Goal: Task Accomplishment & Management: Complete application form

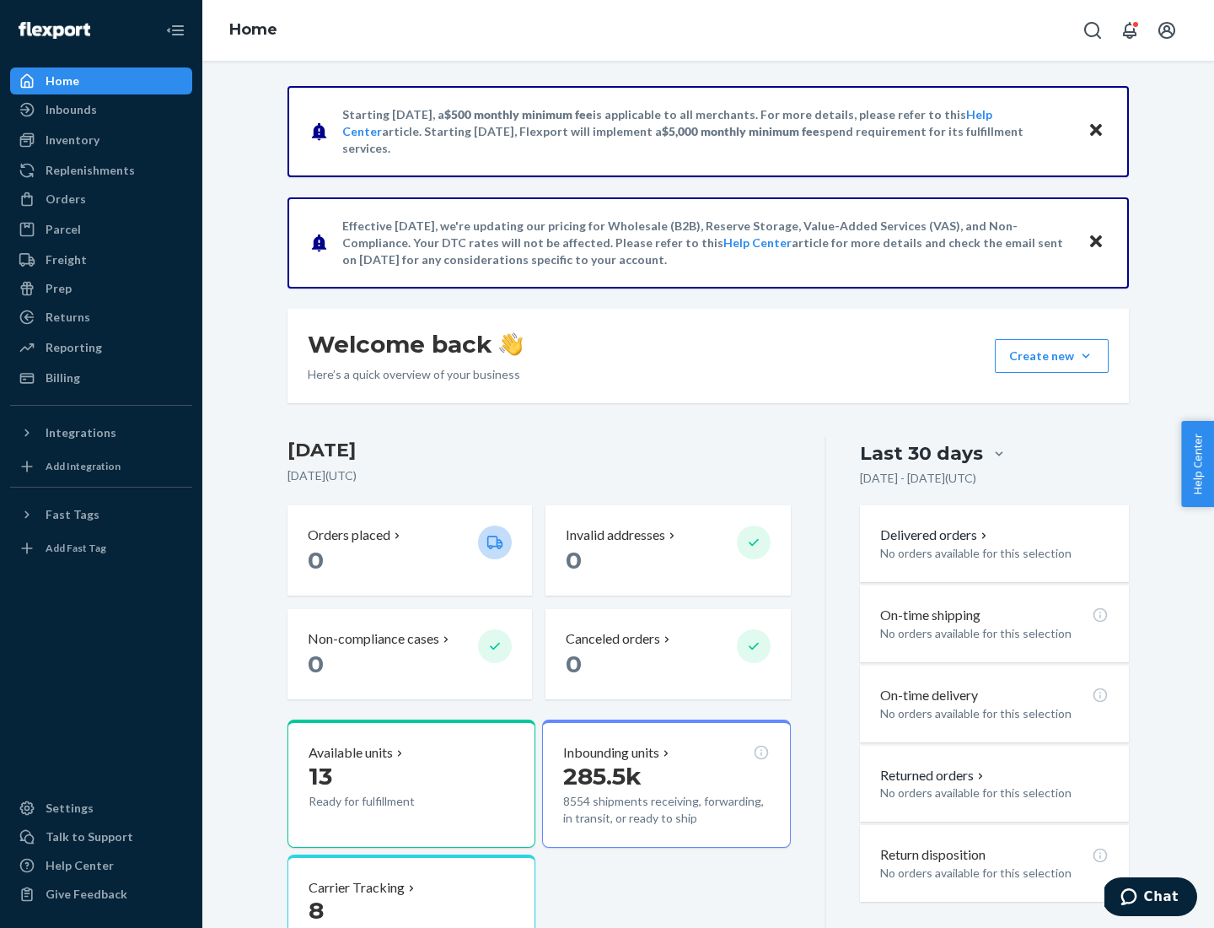
click at [1086, 356] on button "Create new Create new inbound Create new order Create new product" at bounding box center [1052, 356] width 114 height 34
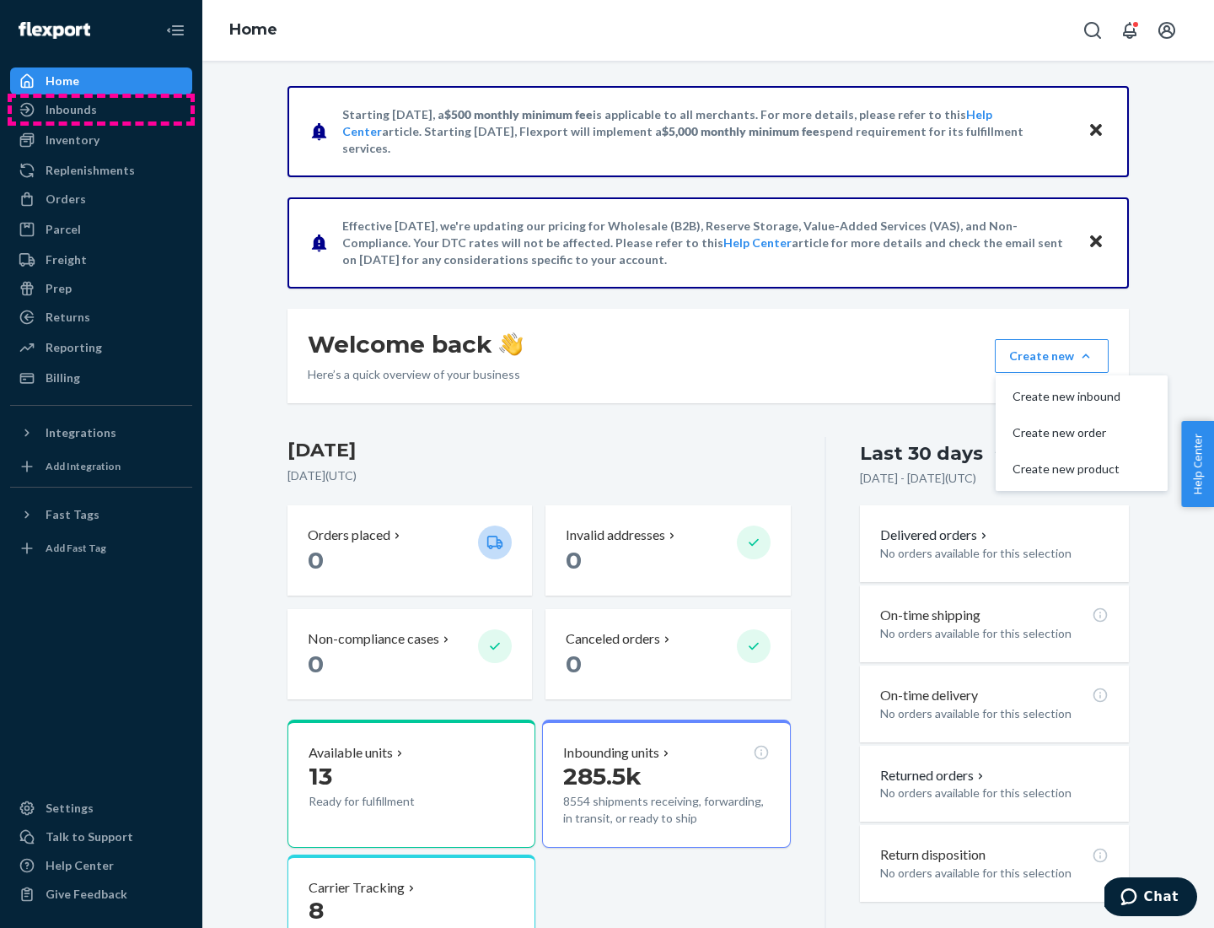
click at [101, 110] on div "Inbounds" at bounding box center [101, 110] width 179 height 24
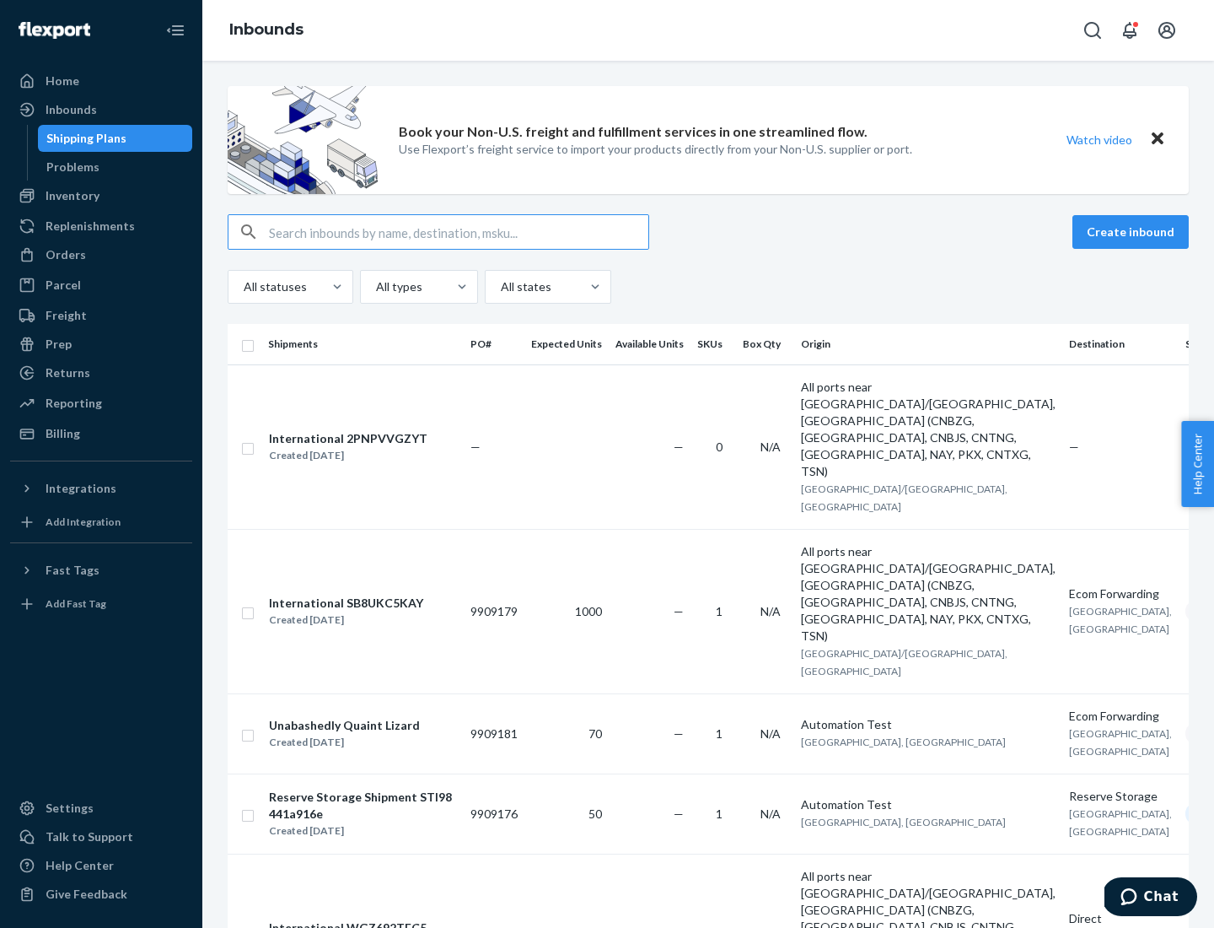
click at [1133, 232] on button "Create inbound" at bounding box center [1131, 232] width 116 height 34
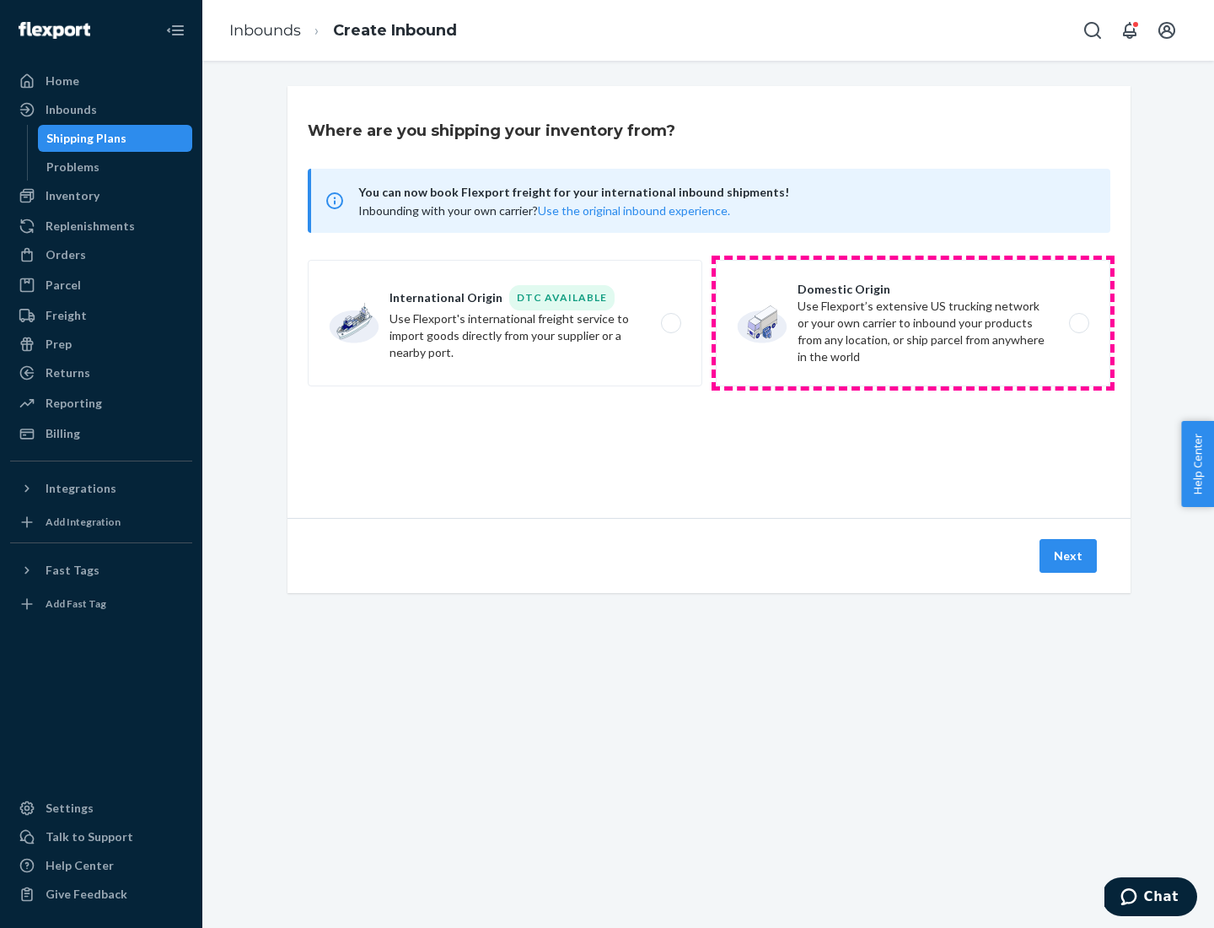
click at [913, 323] on label "Domestic Origin Use Flexport’s extensive US trucking network or your own carrie…" at bounding box center [913, 323] width 395 height 126
click at [1079, 323] on input "Domestic Origin Use Flexport’s extensive US trucking network or your own carrie…" at bounding box center [1084, 323] width 11 height 11
radio input "true"
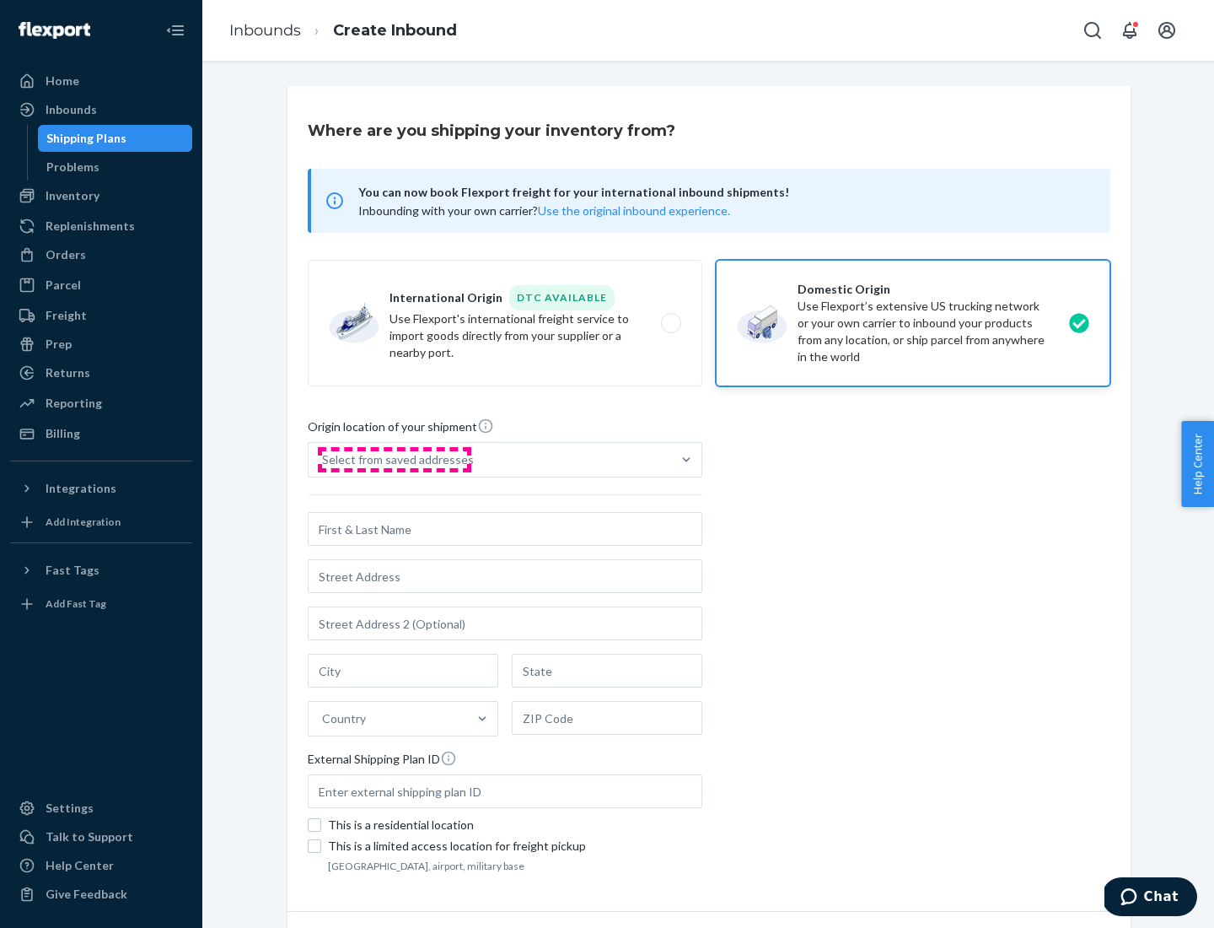
click at [394, 460] on div "Select from saved addresses" at bounding box center [398, 459] width 152 height 17
click at [324, 460] on input "Select from saved addresses" at bounding box center [323, 459] width 2 height 17
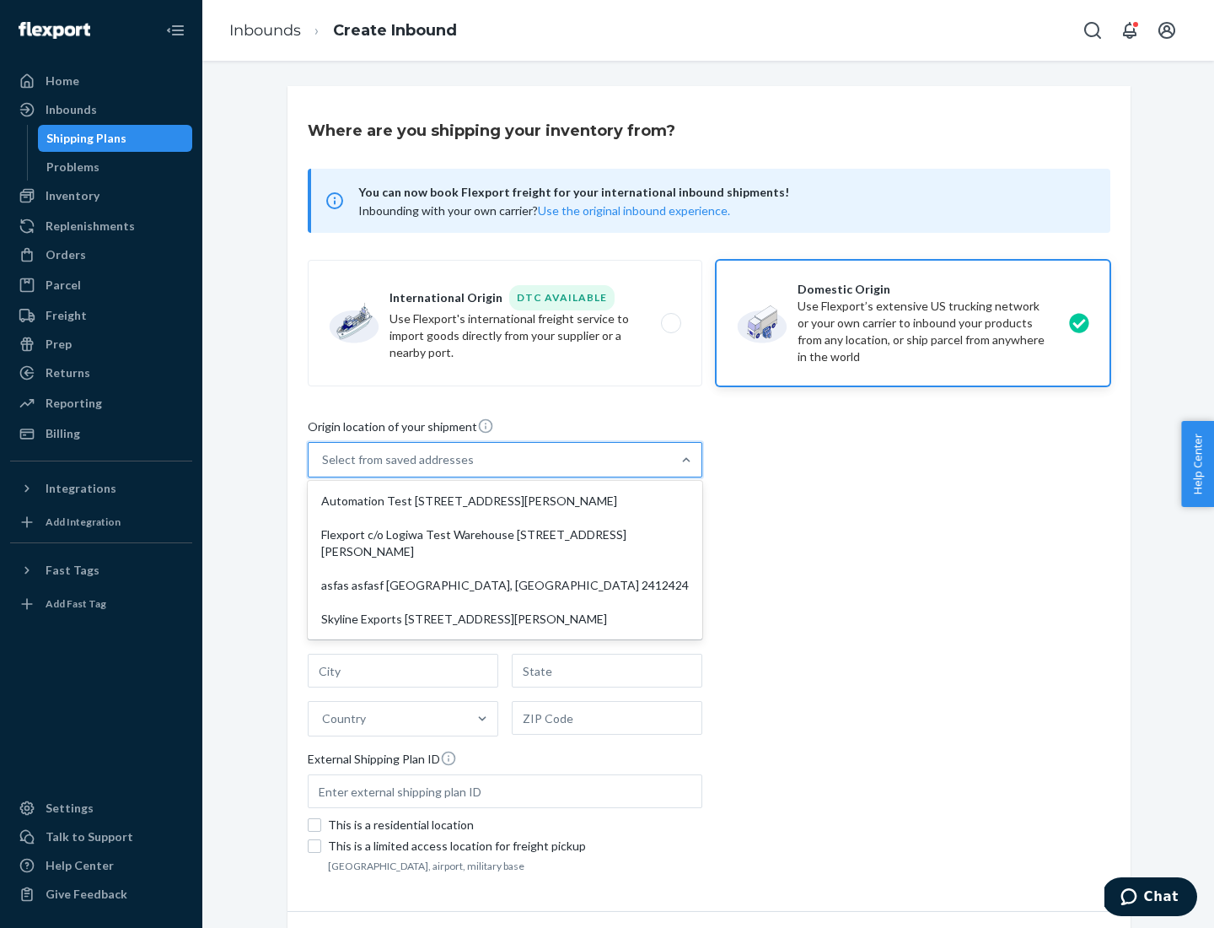
scroll to position [7, 0]
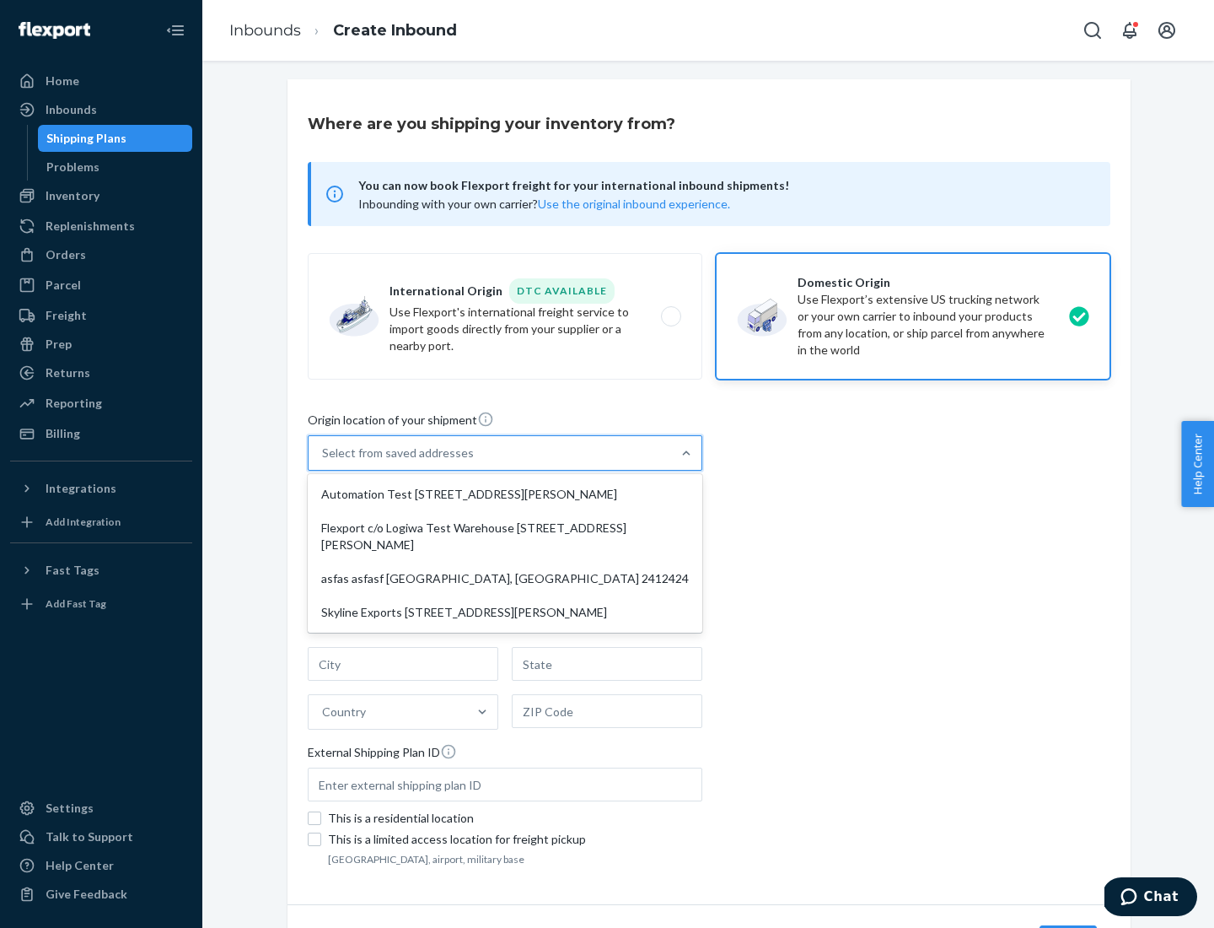
click at [505, 494] on div "Automation Test [STREET_ADDRESS][PERSON_NAME]" at bounding box center [505, 494] width 388 height 34
click at [324, 461] on input "option Automation Test [STREET_ADDRESS][PERSON_NAME] focused, 1 of 4. 4 results…" at bounding box center [323, 452] width 2 height 17
type input "Automation Test"
type input "9th Floor"
type input "[GEOGRAPHIC_DATA]"
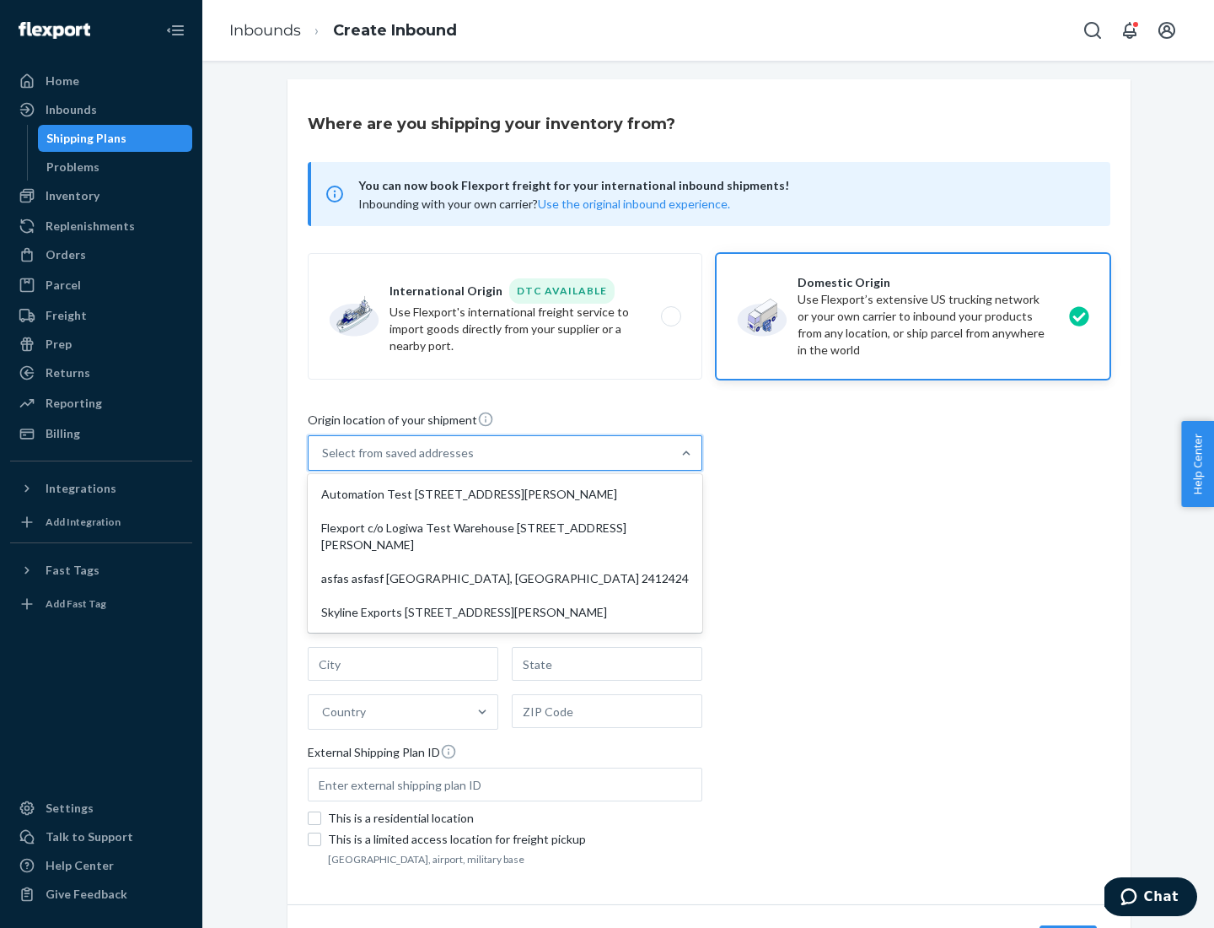
type input "CA"
type input "94104"
type input "[STREET_ADDRESS][PERSON_NAME]"
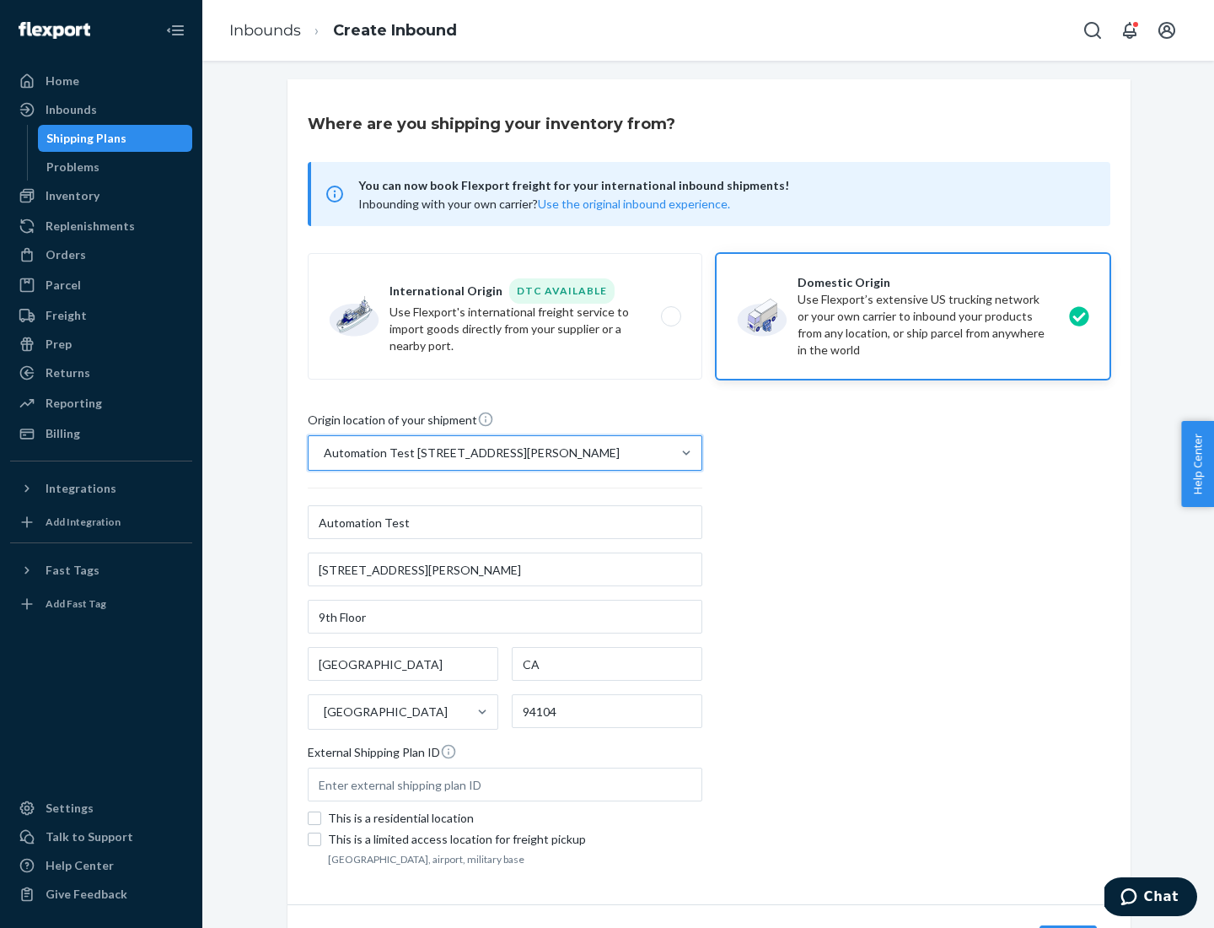
scroll to position [99, 0]
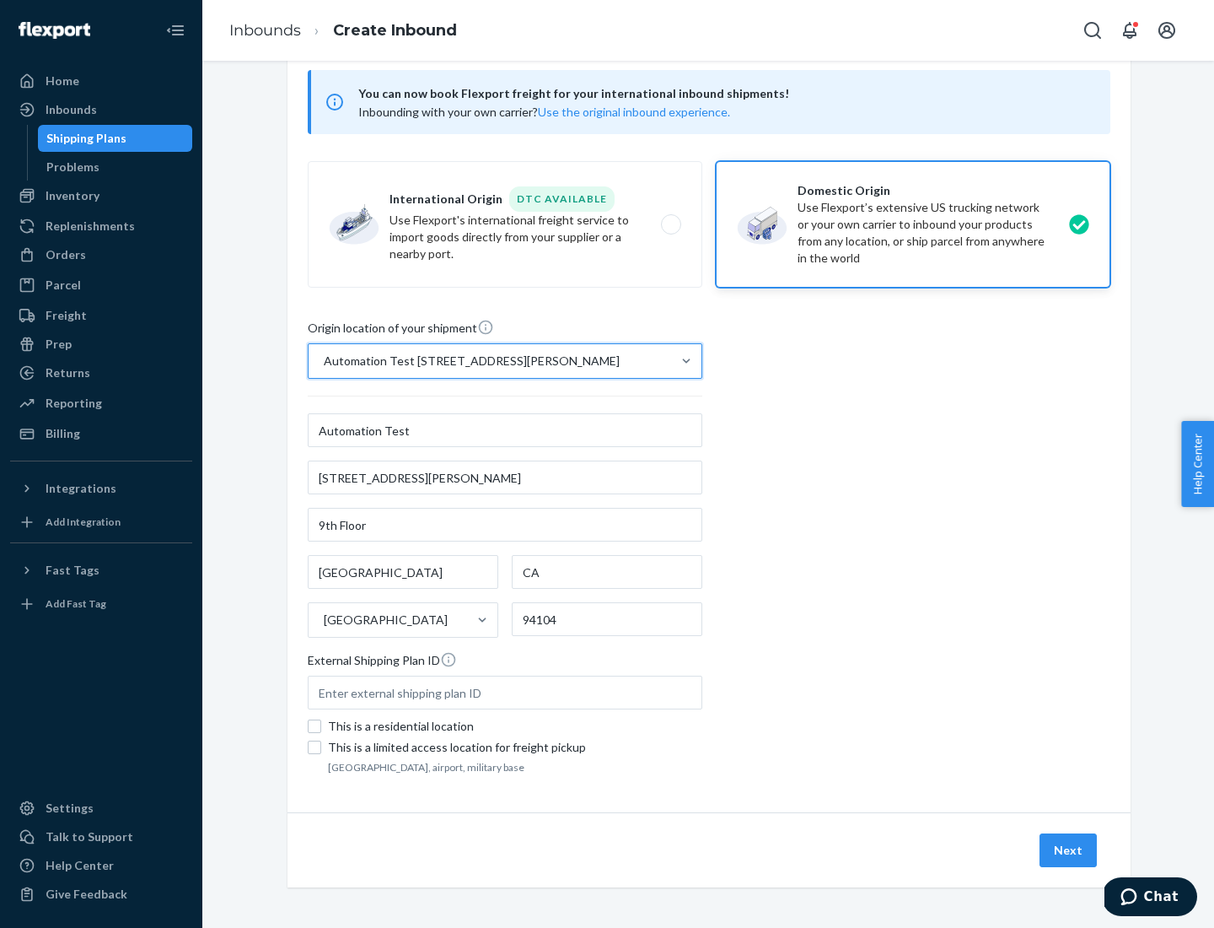
click at [1069, 850] on button "Next" at bounding box center [1068, 850] width 57 height 34
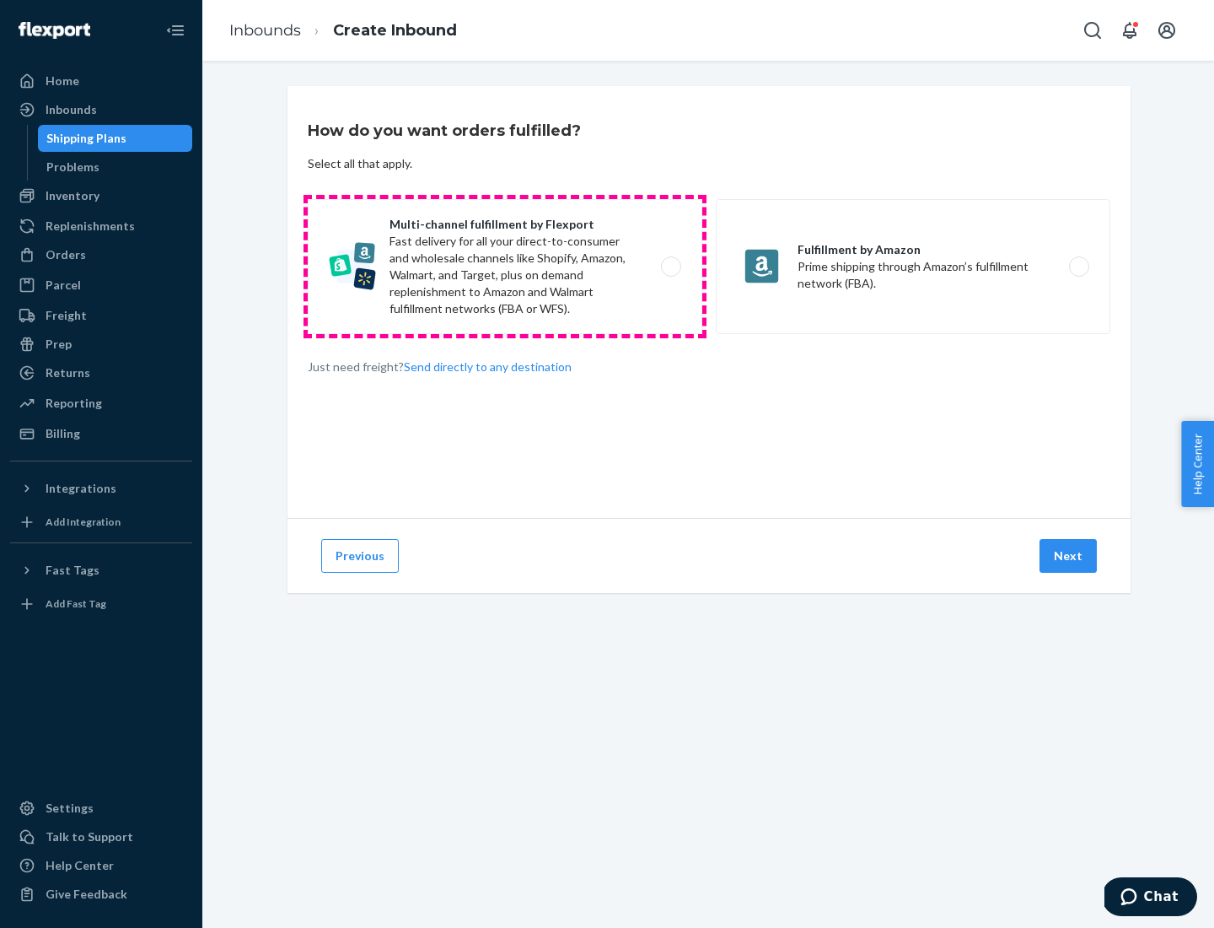
click at [505, 266] on label "Multi-channel fulfillment by Flexport Fast delivery for all your direct-to-cons…" at bounding box center [505, 266] width 395 height 135
click at [670, 266] on input "Multi-channel fulfillment by Flexport Fast delivery for all your direct-to-cons…" at bounding box center [675, 266] width 11 height 11
radio input "true"
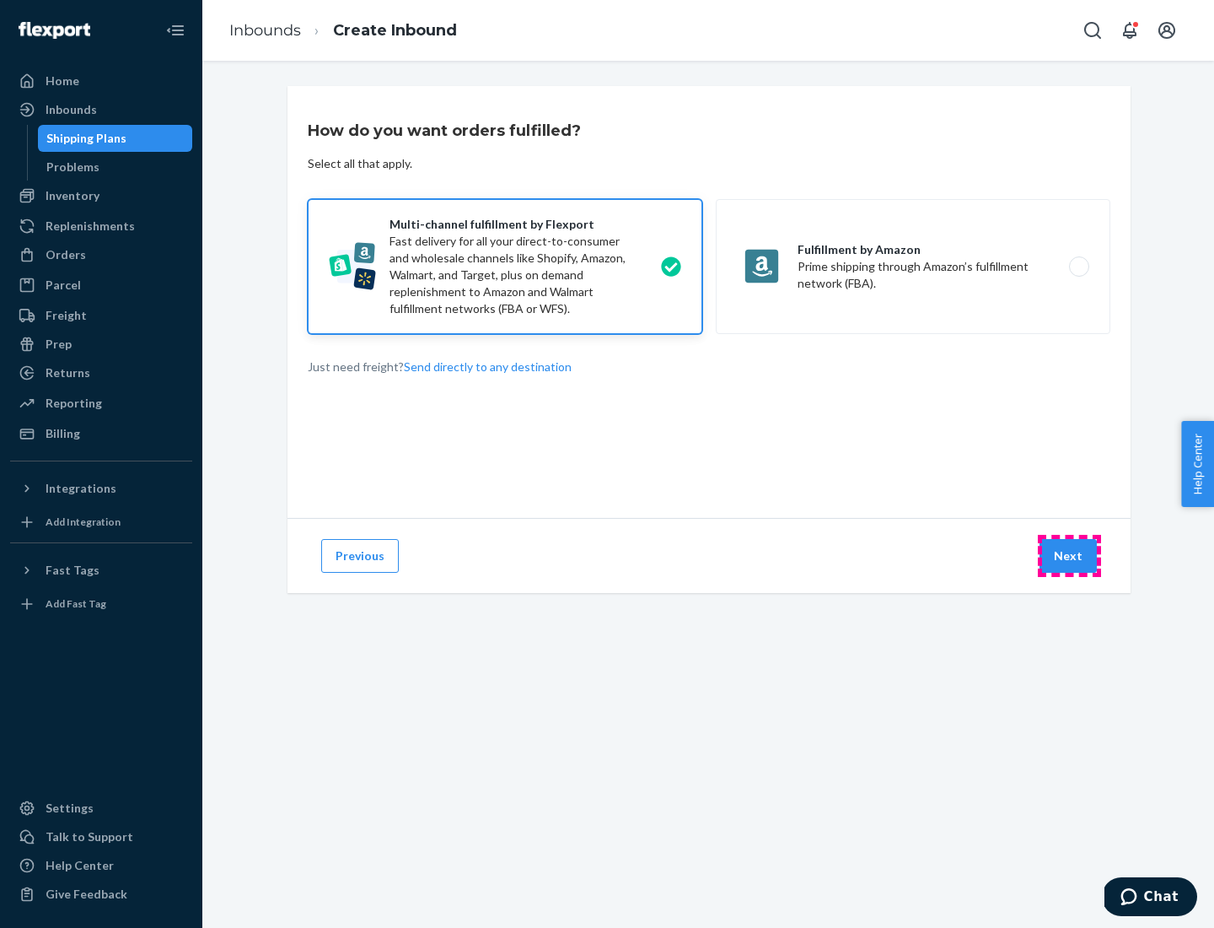
click at [1069, 556] on button "Next" at bounding box center [1068, 556] width 57 height 34
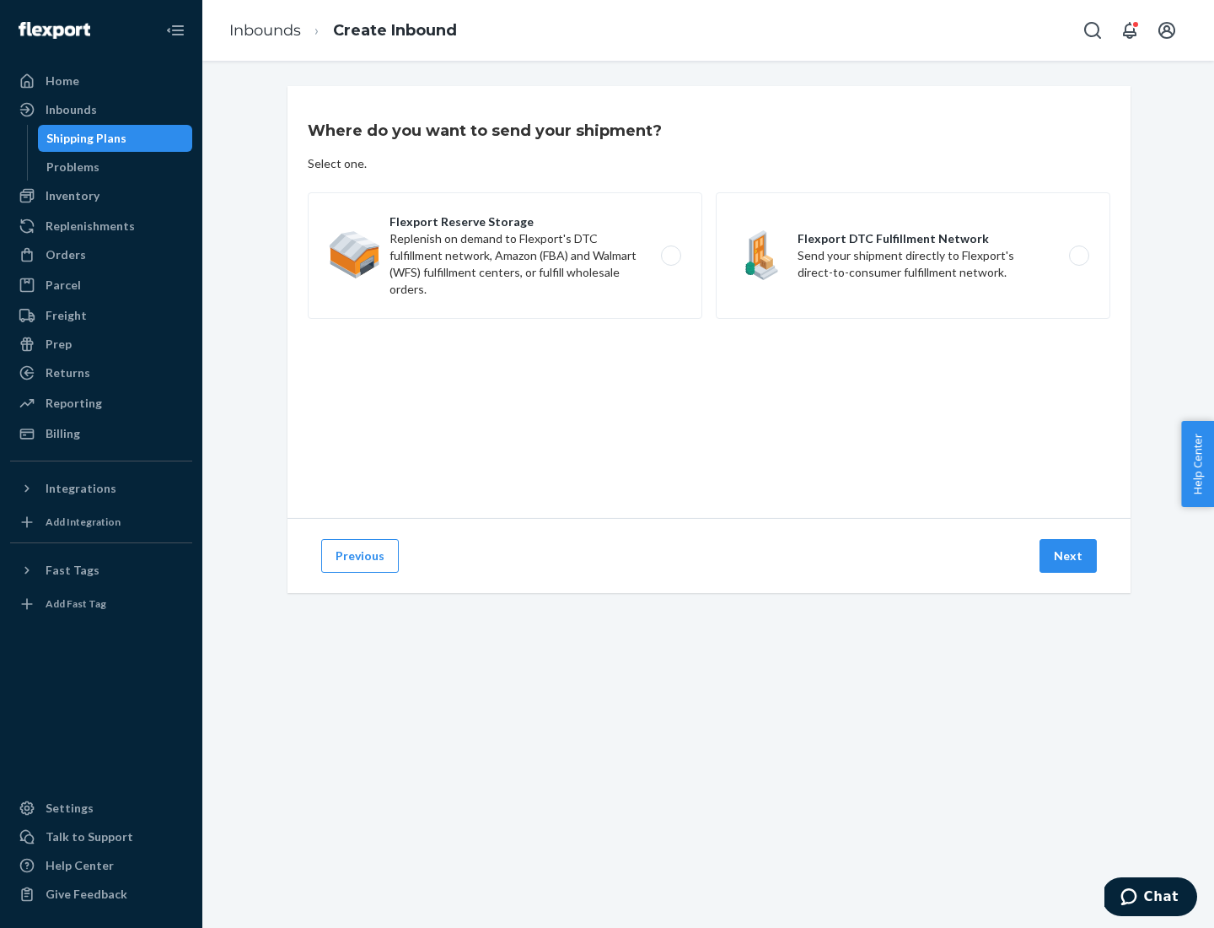
click at [913, 256] on label "Flexport DTC Fulfillment Network Send your shipment directly to Flexport's dire…" at bounding box center [913, 255] width 395 height 126
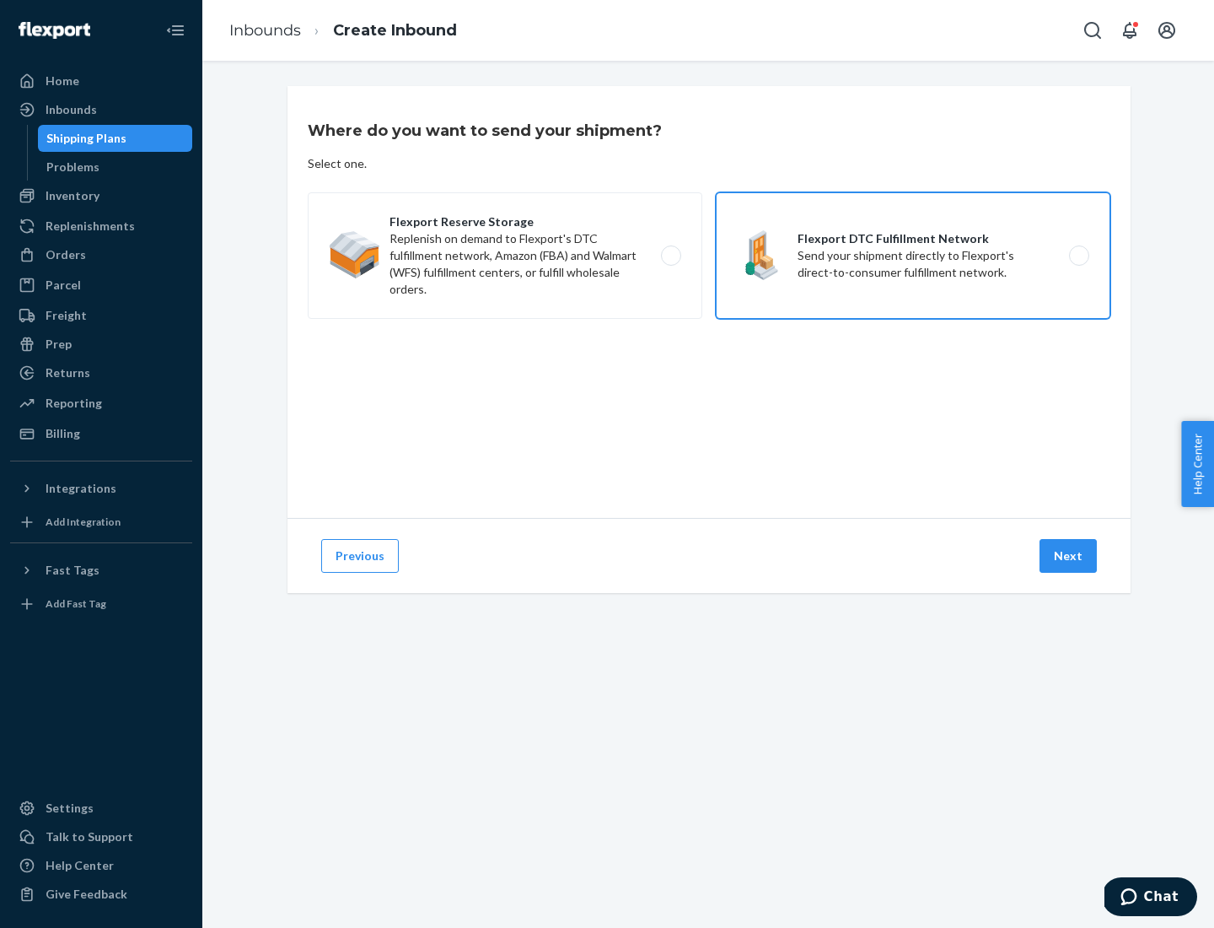
click at [1079, 256] on input "Flexport DTC Fulfillment Network Send your shipment directly to Flexport's dire…" at bounding box center [1084, 255] width 11 height 11
radio input "true"
click at [1069, 556] on button "Next" at bounding box center [1068, 556] width 57 height 34
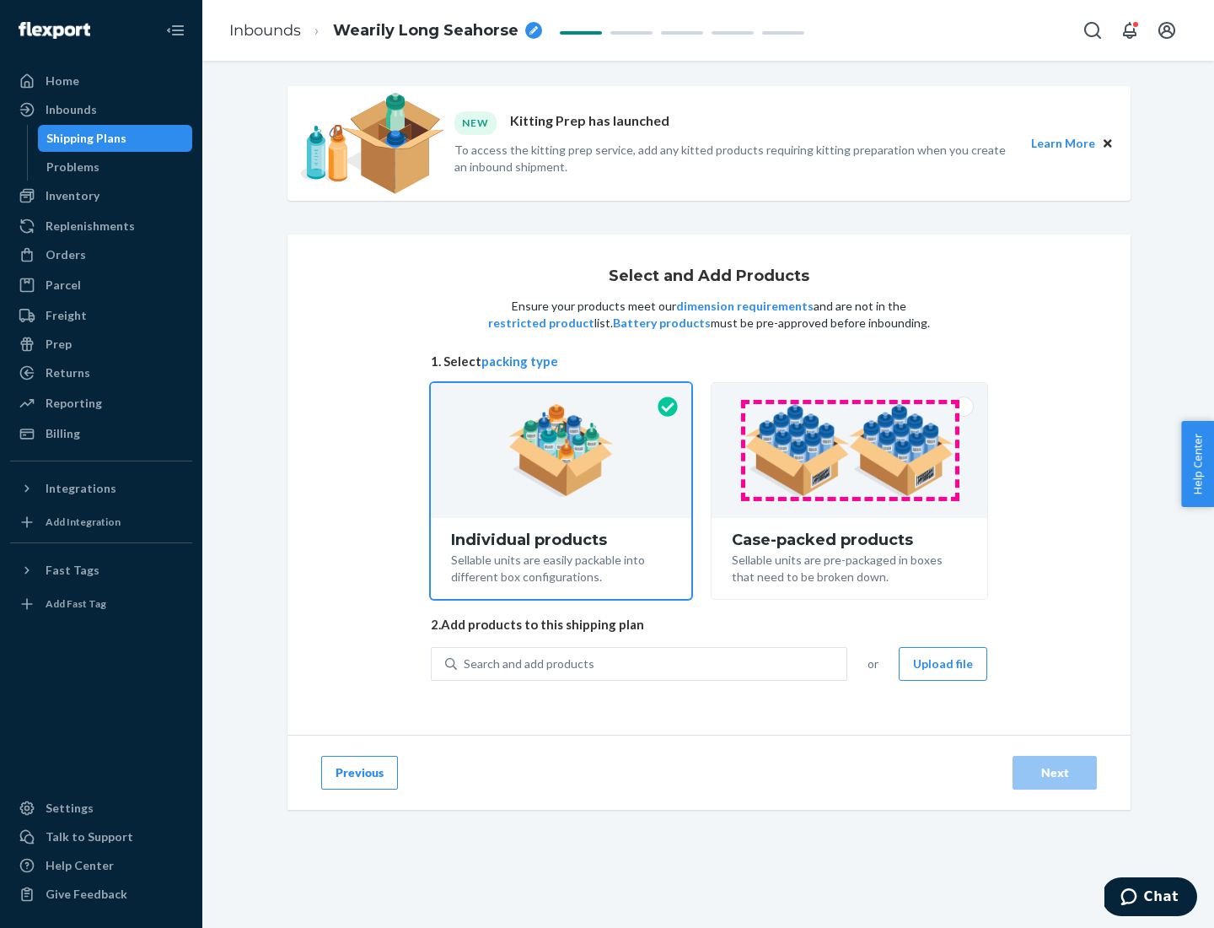
click at [850, 450] on img at bounding box center [850, 450] width 210 height 93
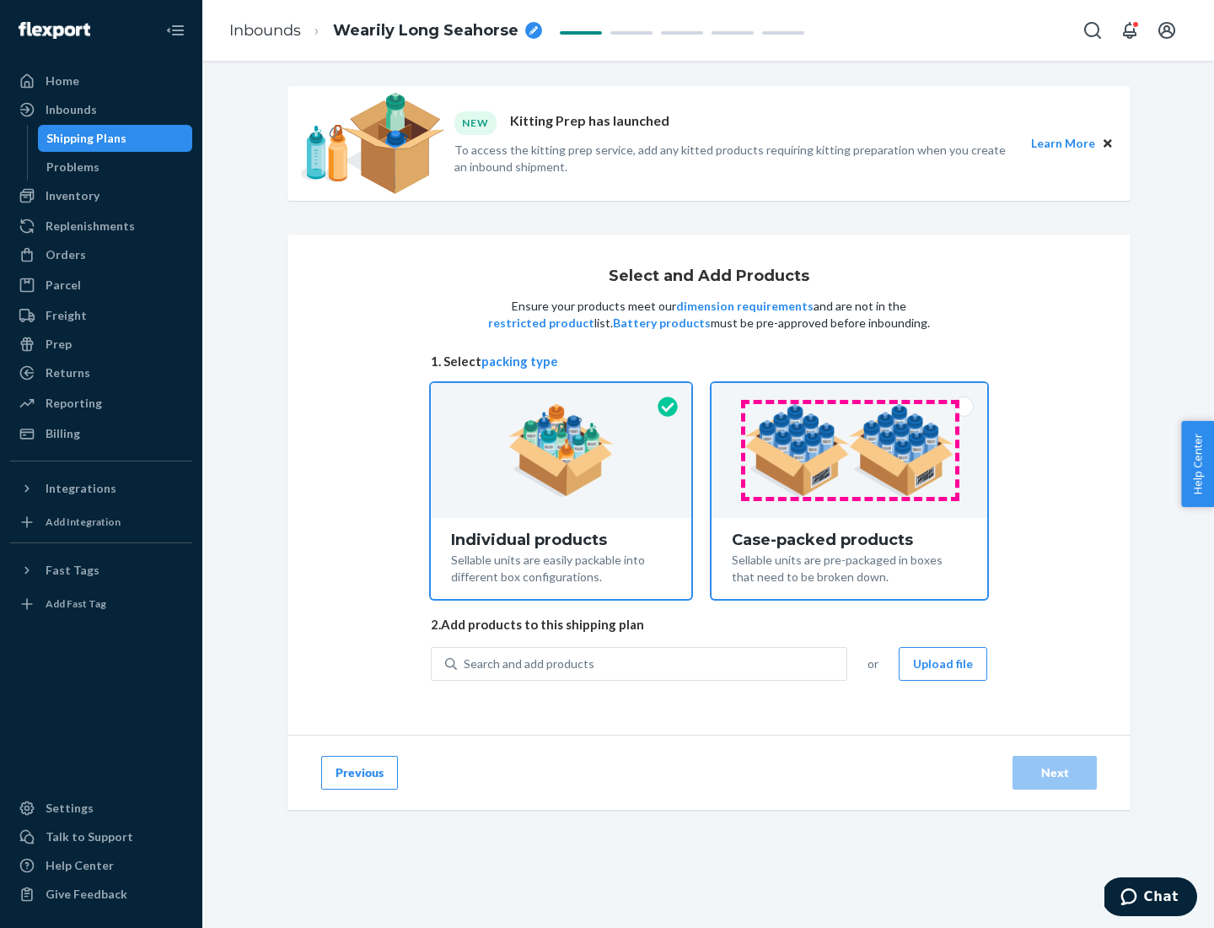
click at [850, 394] on input "Case-packed products Sellable units are pre-packaged in boxes that need to be b…" at bounding box center [849, 388] width 11 height 11
radio input "true"
radio input "false"
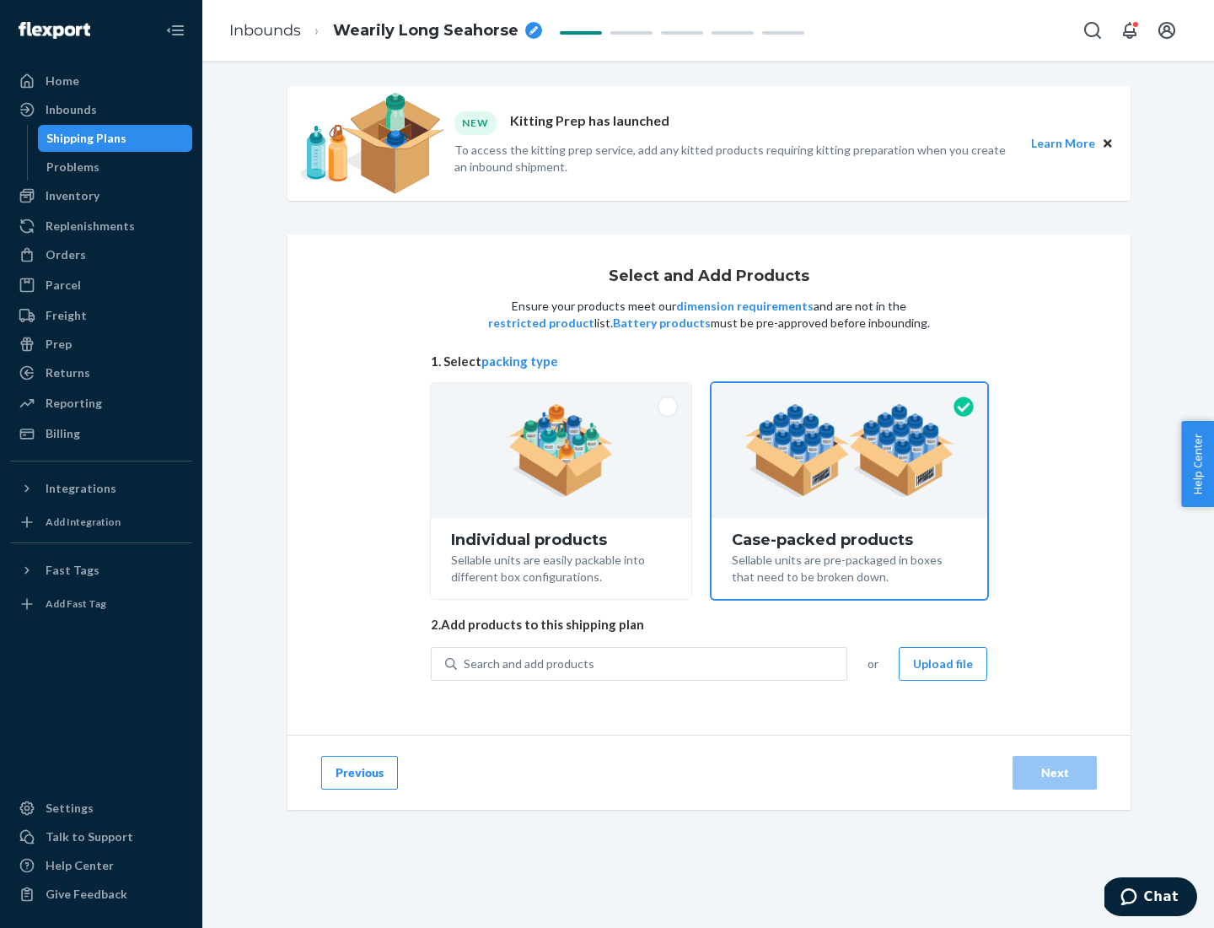
click at [653, 663] on div "Search and add products" at bounding box center [652, 664] width 390 height 30
click at [466, 663] on input "Search and add products" at bounding box center [465, 663] width 2 height 17
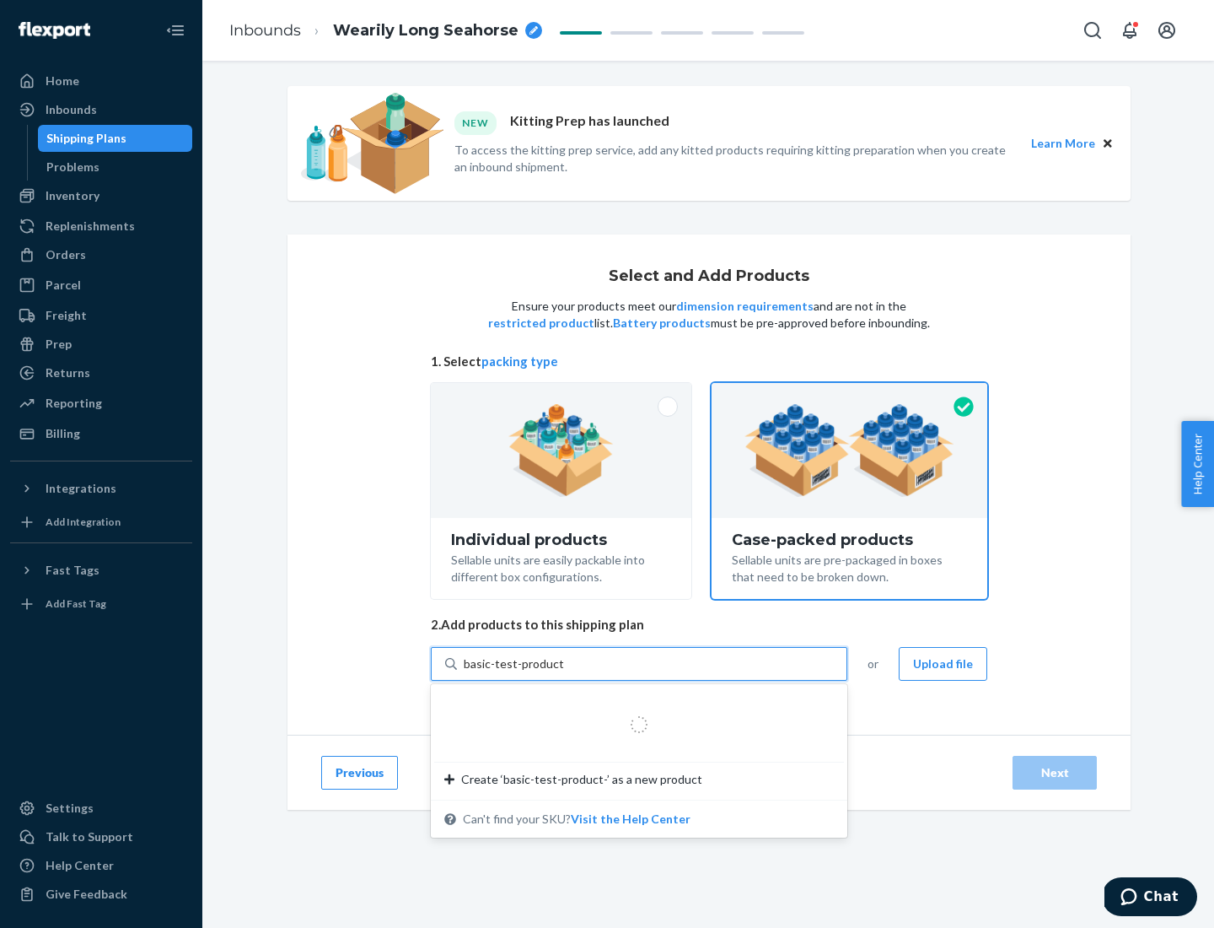
type input "basic-test-product-1"
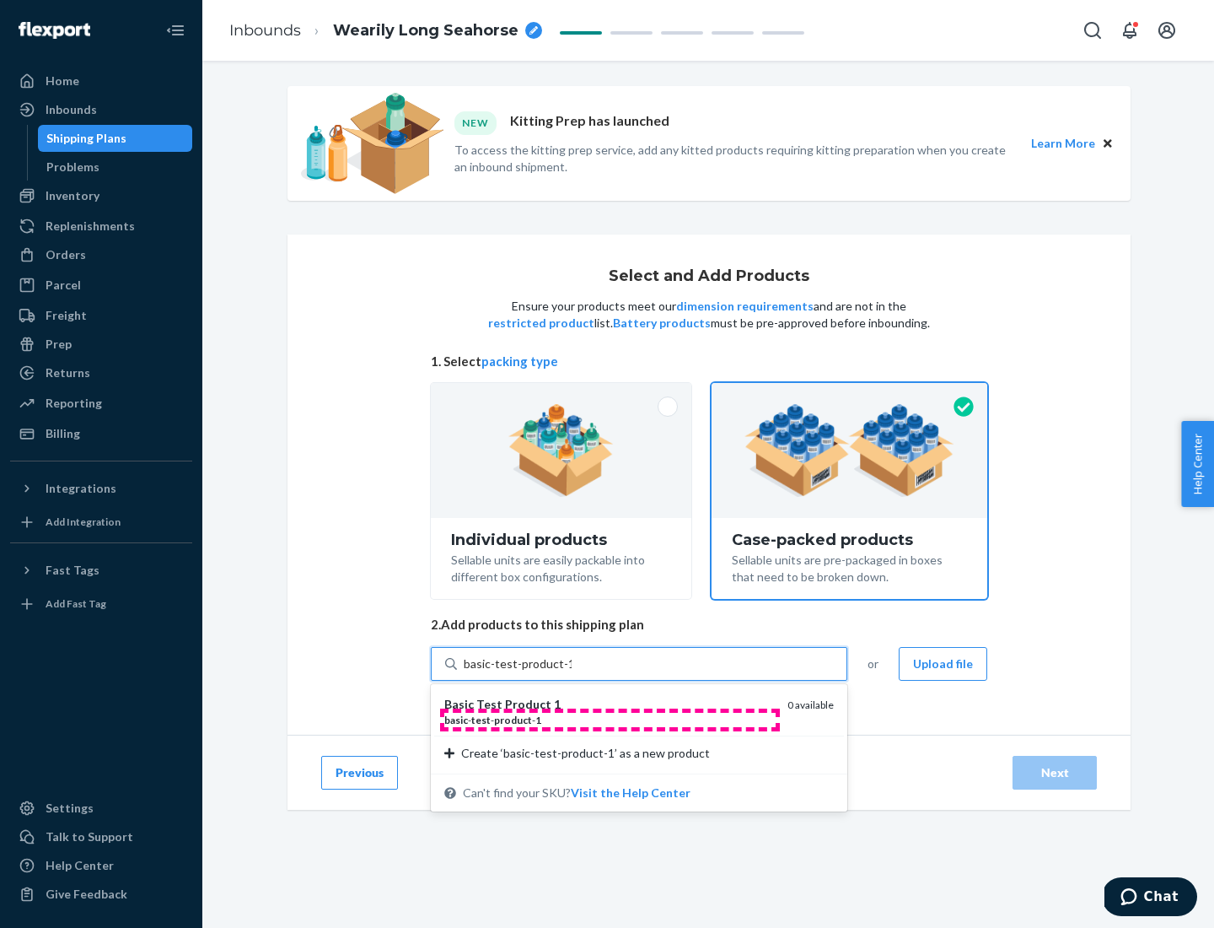
click at [610, 719] on div "basic - test - product - 1" at bounding box center [609, 720] width 330 height 14
click at [572, 672] on input "basic-test-product-1" at bounding box center [518, 663] width 108 height 17
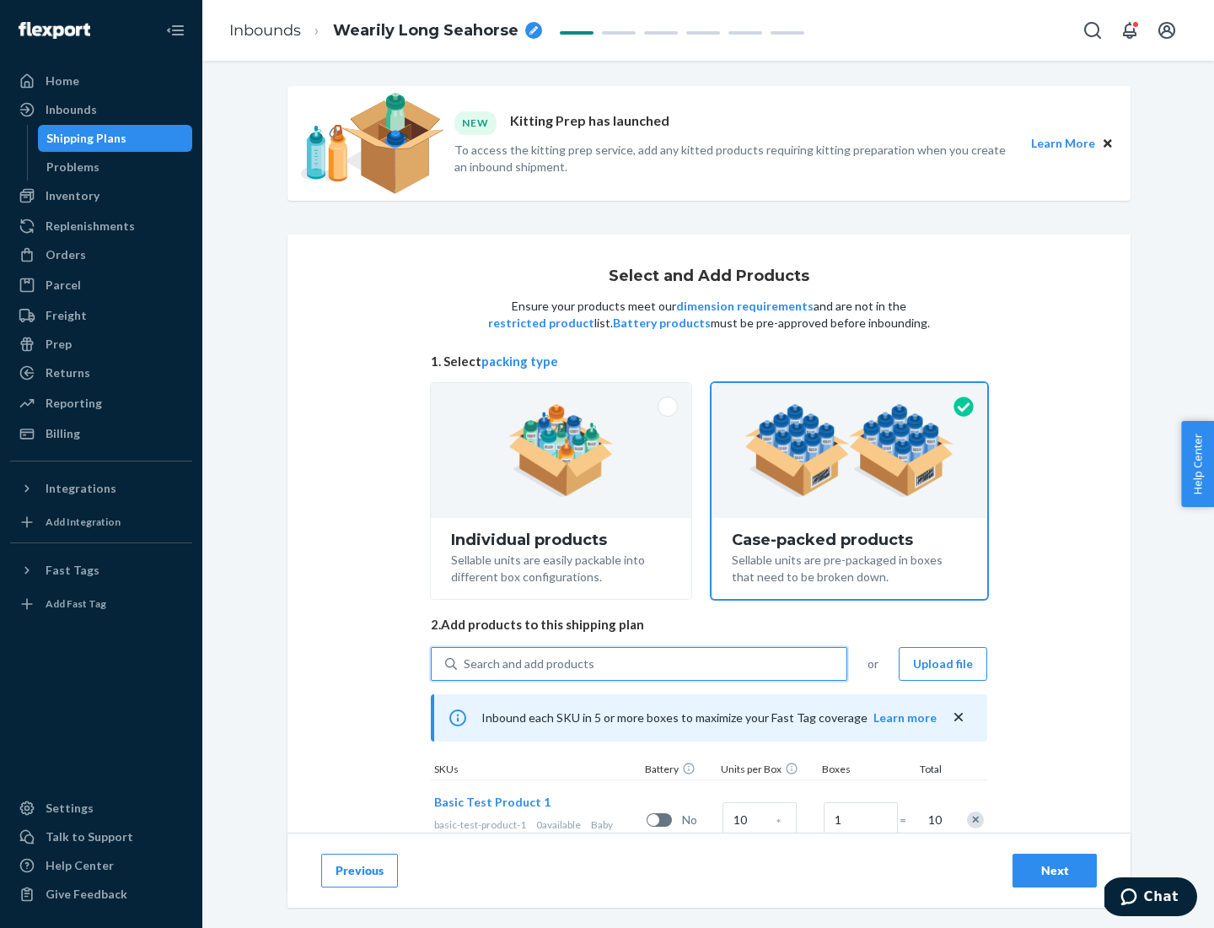
scroll to position [61, 0]
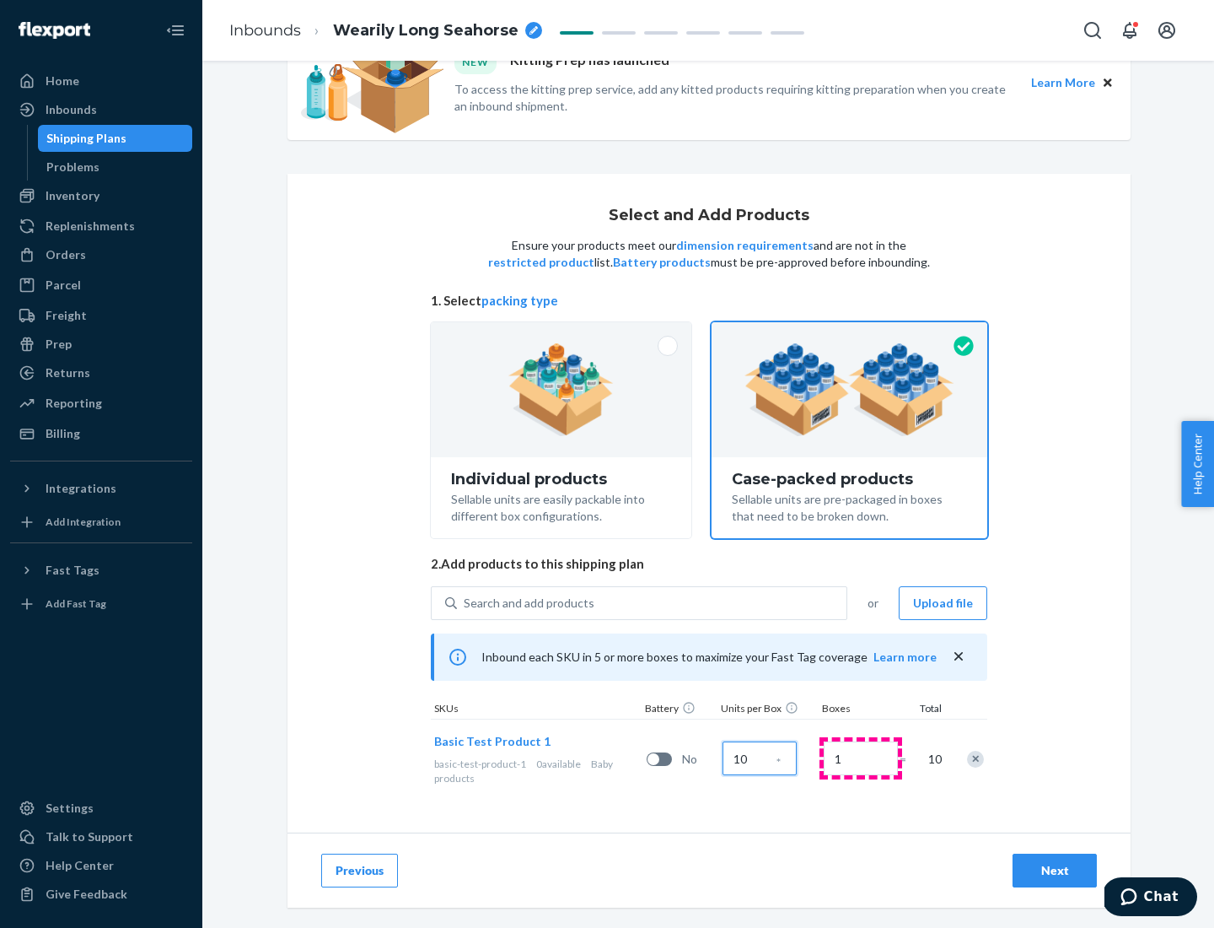
type input "10"
type input "7"
click at [1055, 870] on div "Next" at bounding box center [1055, 870] width 56 height 17
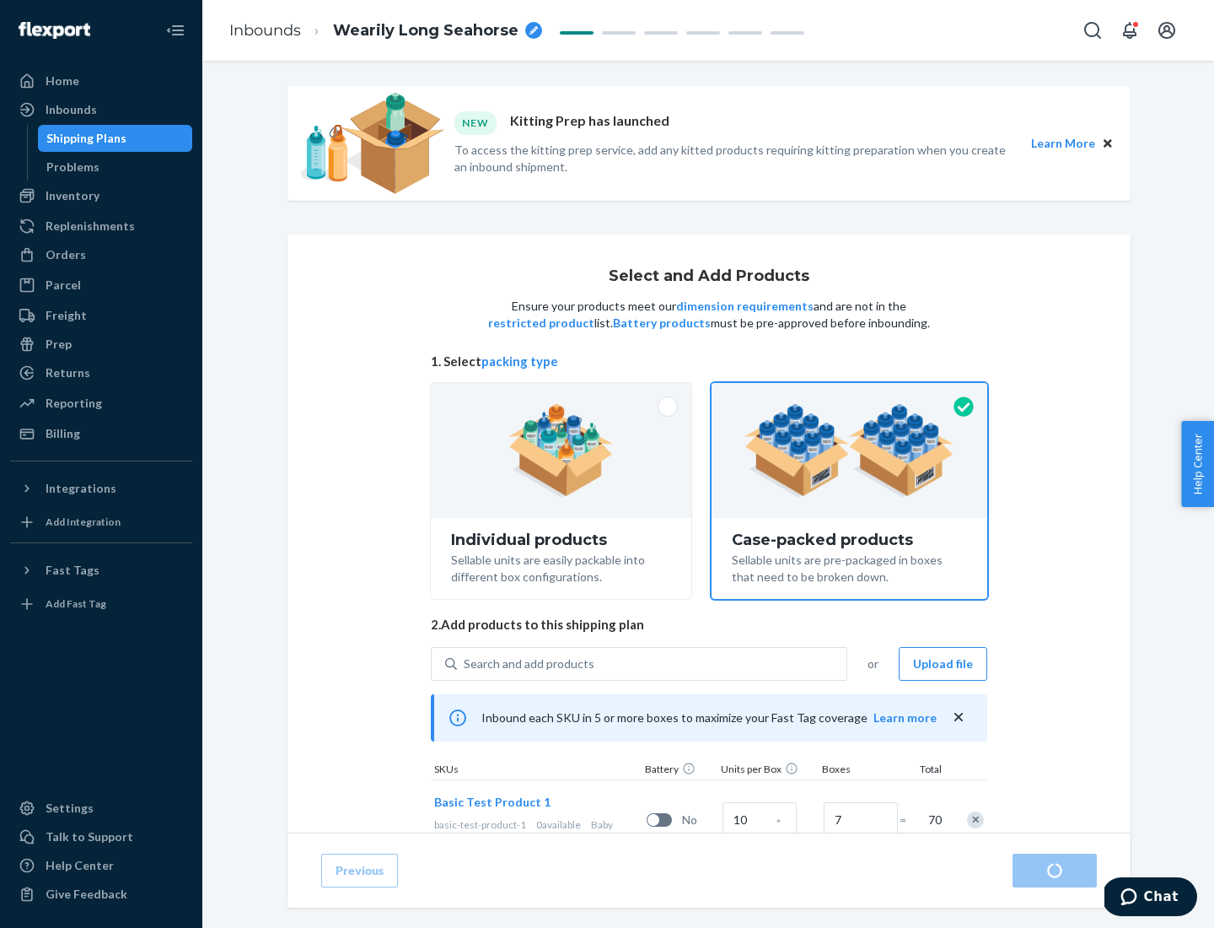
radio input "true"
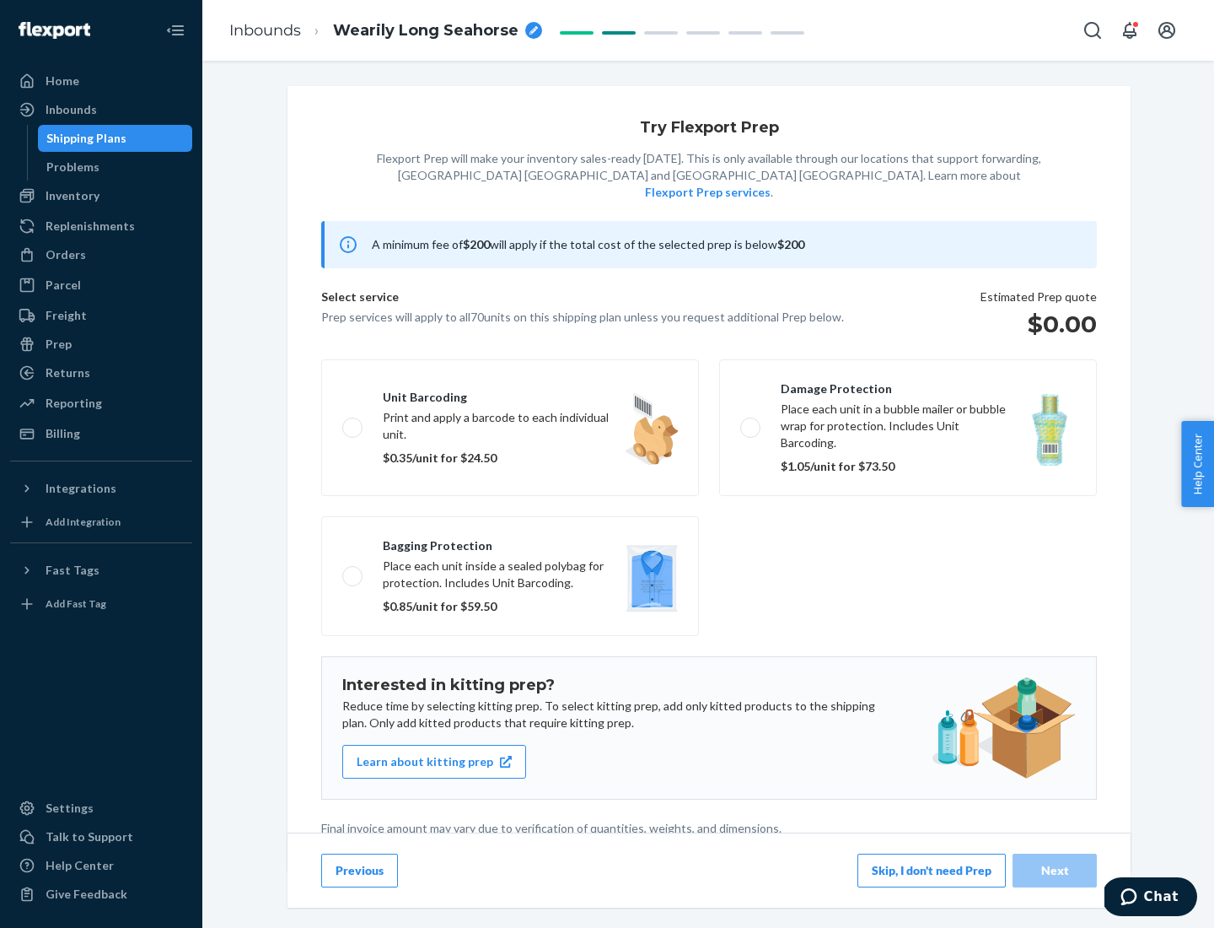
scroll to position [4, 0]
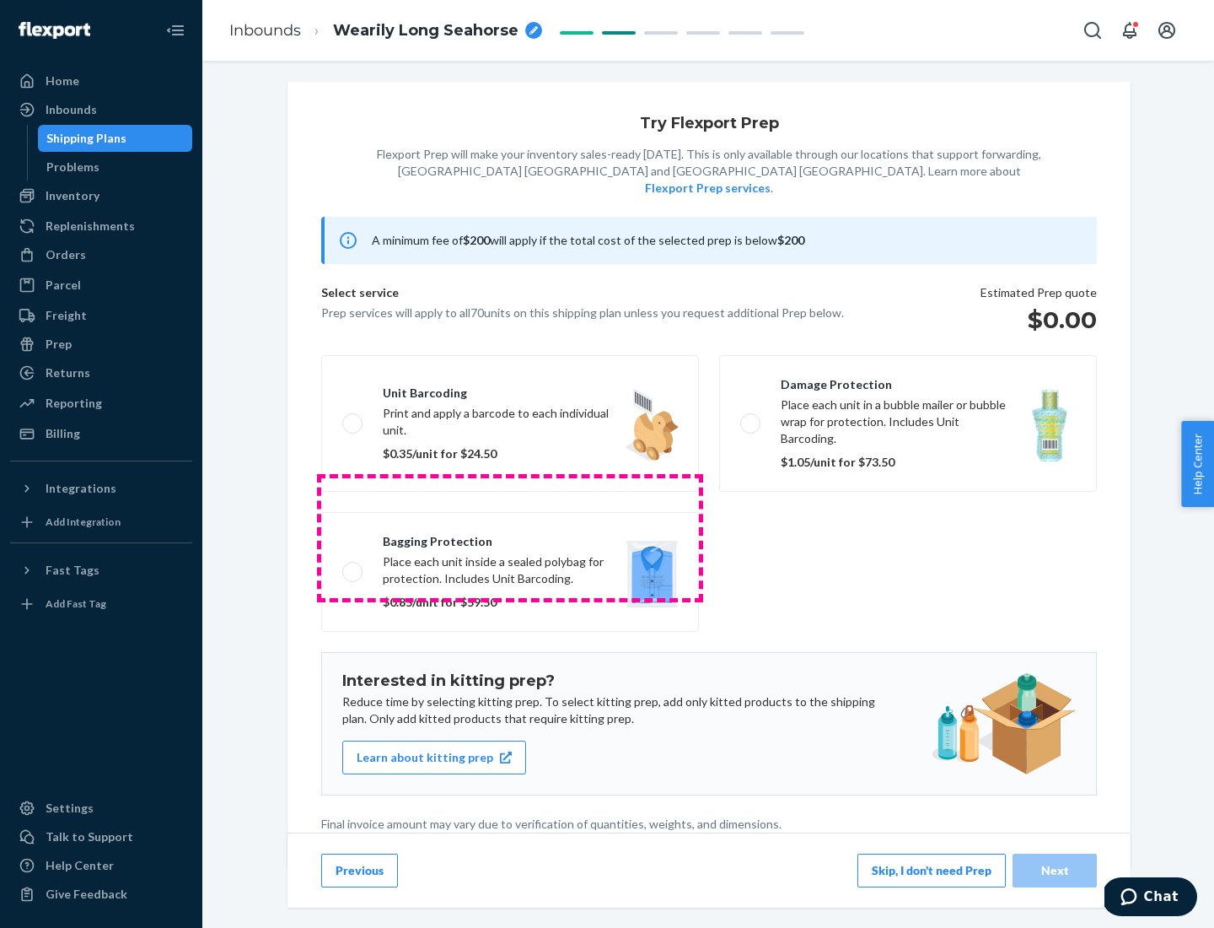
click at [510, 537] on label "Bagging protection Place each unit inside a sealed polybag for protection. Incl…" at bounding box center [510, 572] width 378 height 120
click at [353, 566] on input "Bagging protection Place each unit inside a sealed polybag for protection. Incl…" at bounding box center [347, 571] width 11 height 11
checkbox input "true"
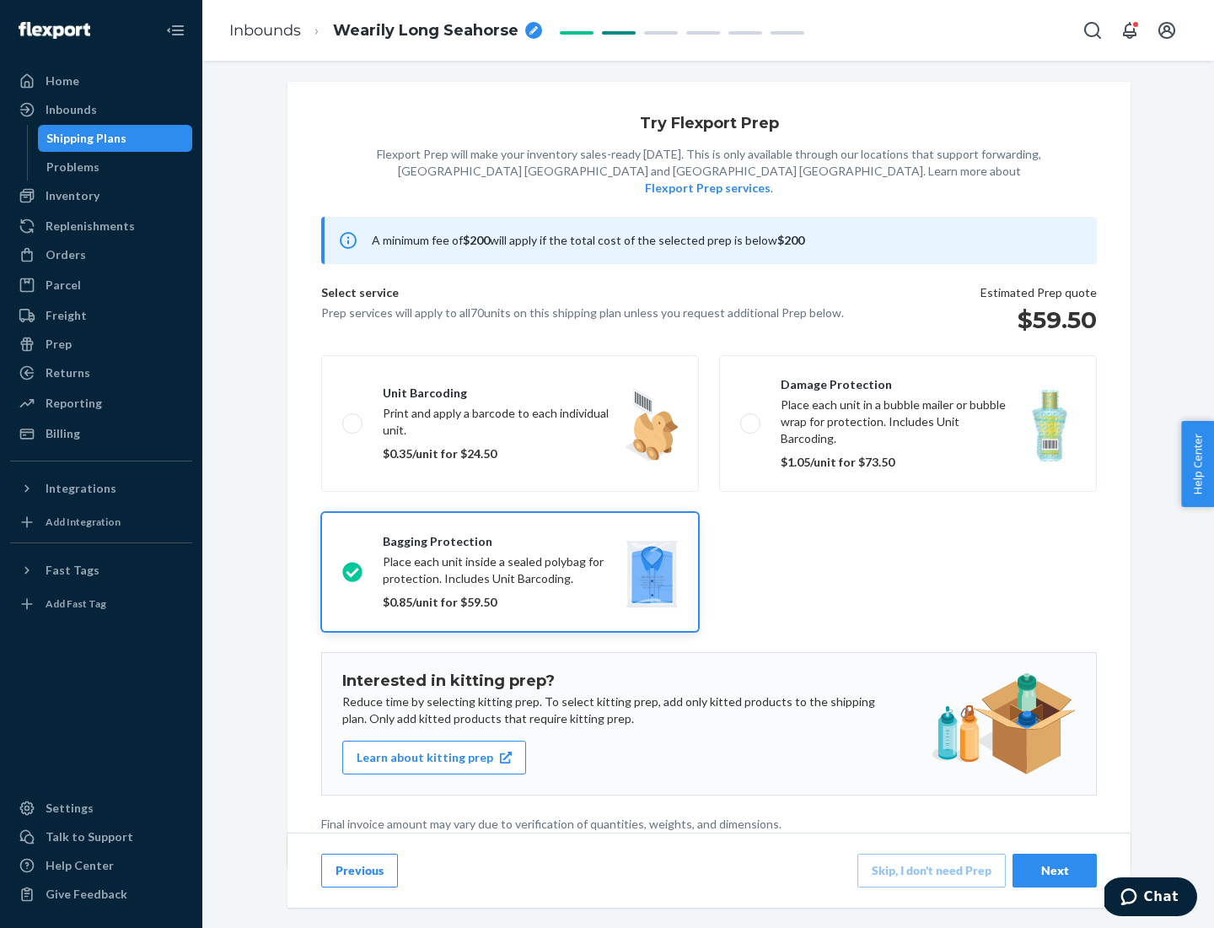
click at [1055, 869] on div "Next" at bounding box center [1055, 870] width 56 height 17
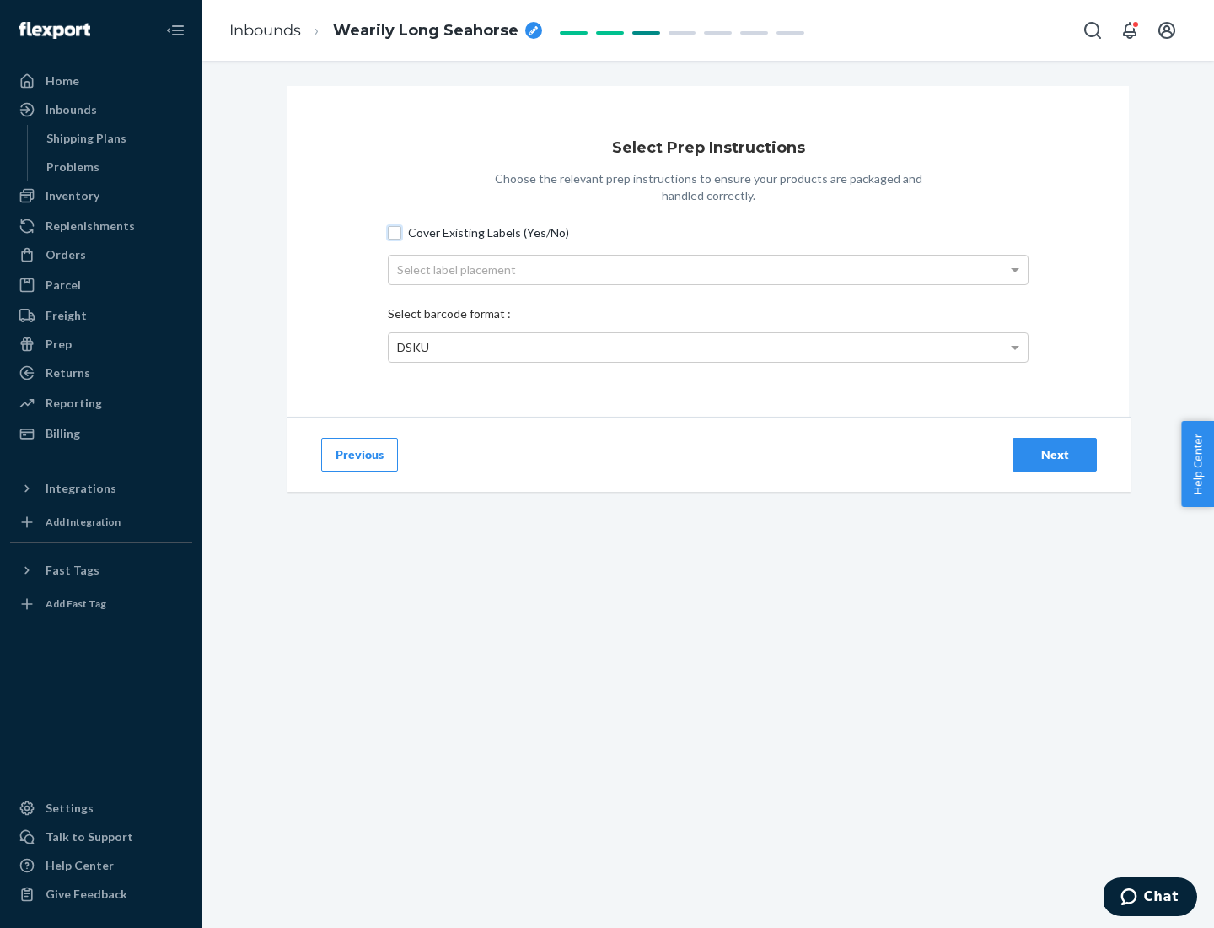
click at [395, 232] on input "Cover Existing Labels (Yes/No)" at bounding box center [394, 232] width 13 height 13
checkbox input "true"
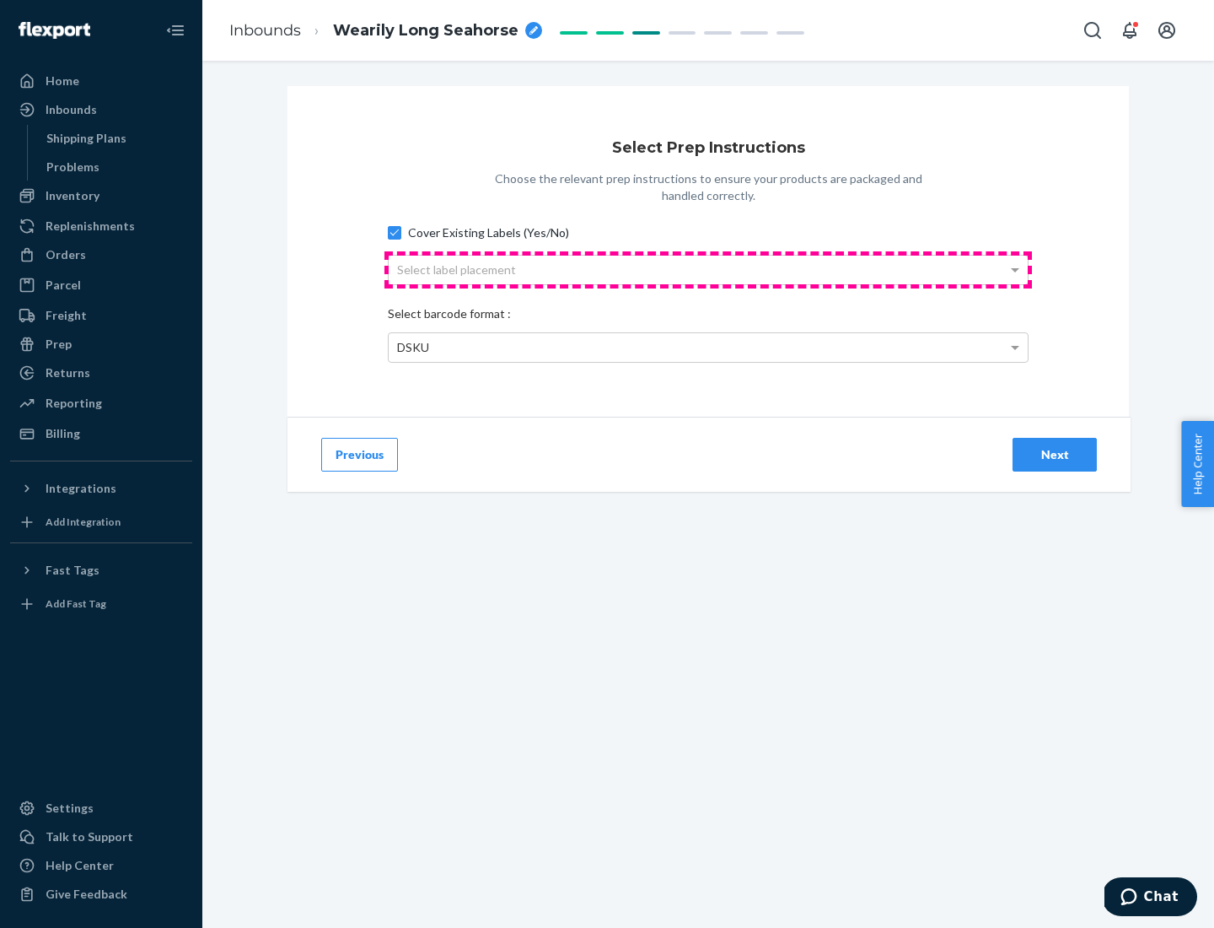
click at [708, 269] on div "Select label placement" at bounding box center [708, 270] width 639 height 29
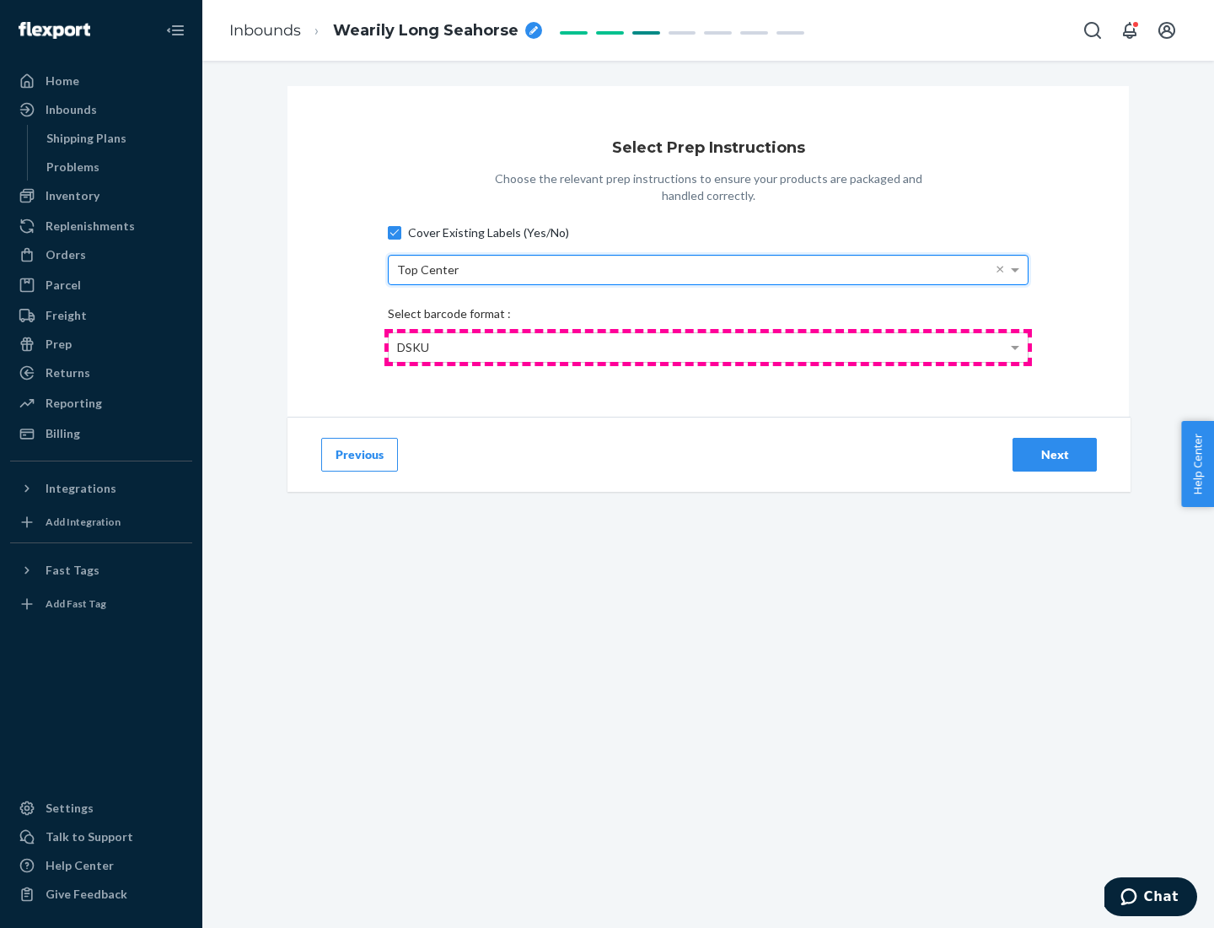
click at [708, 347] on div "DSKU" at bounding box center [708, 347] width 639 height 29
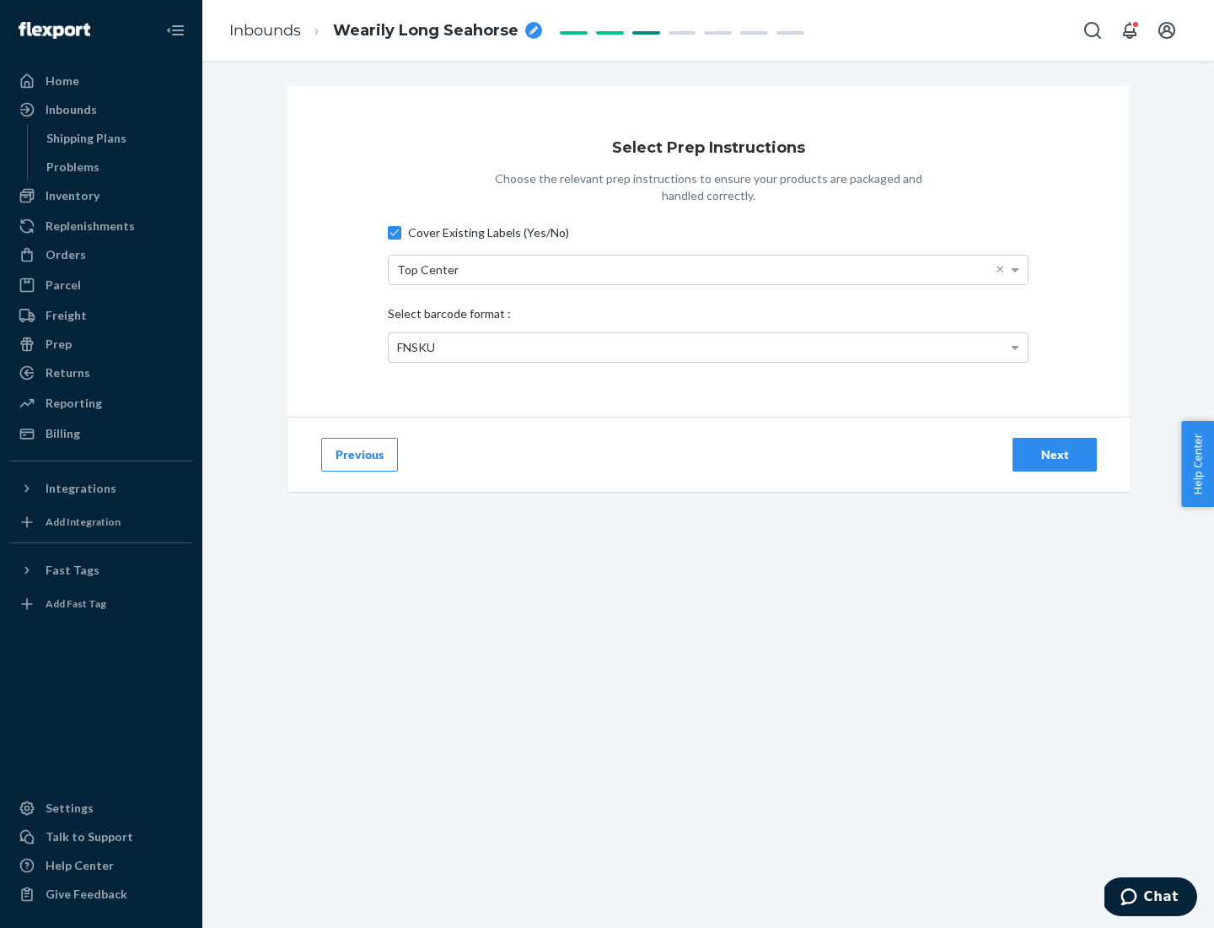
click at [1055, 454] on div "Next" at bounding box center [1055, 454] width 56 height 17
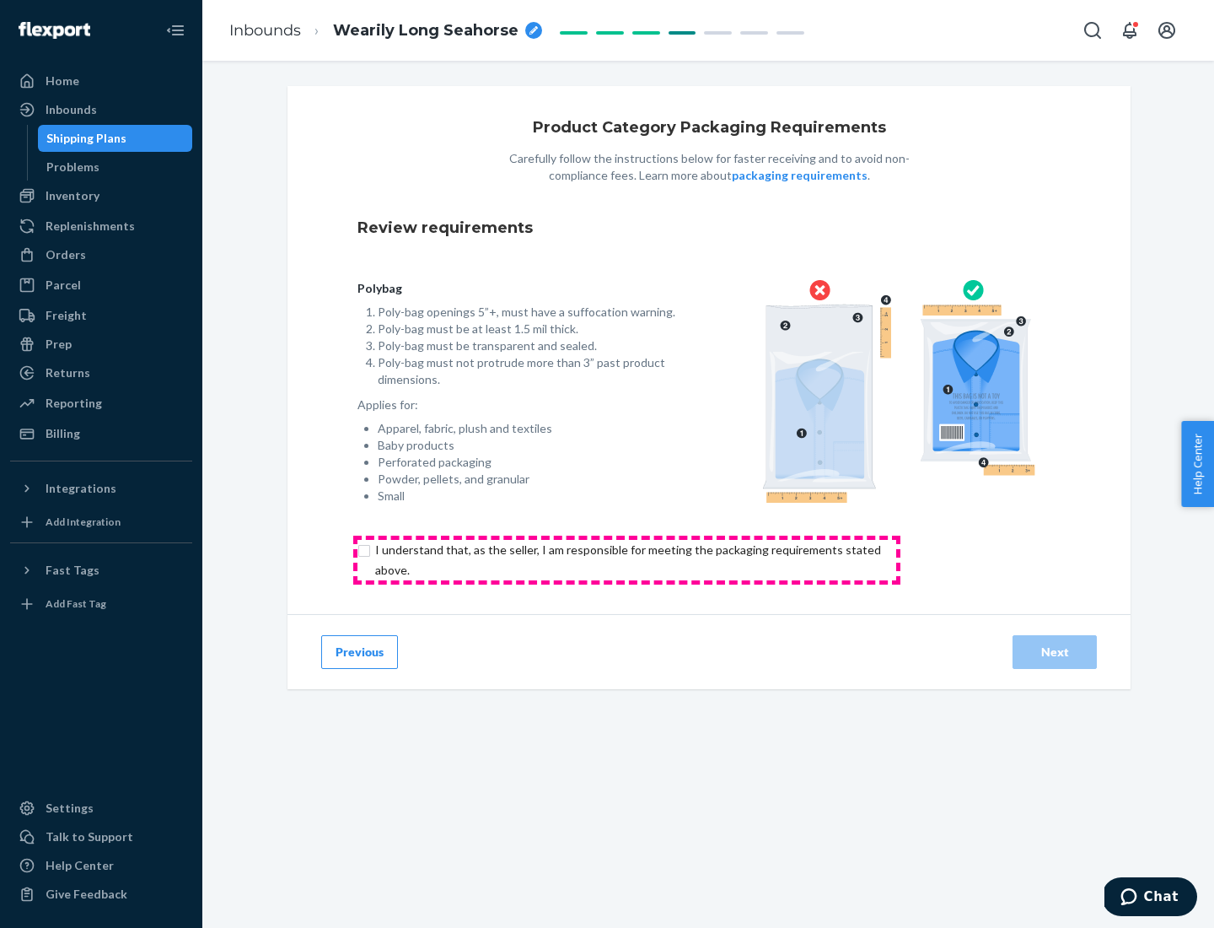
click at [627, 559] on input "checkbox" at bounding box center [638, 560] width 561 height 40
checkbox input "true"
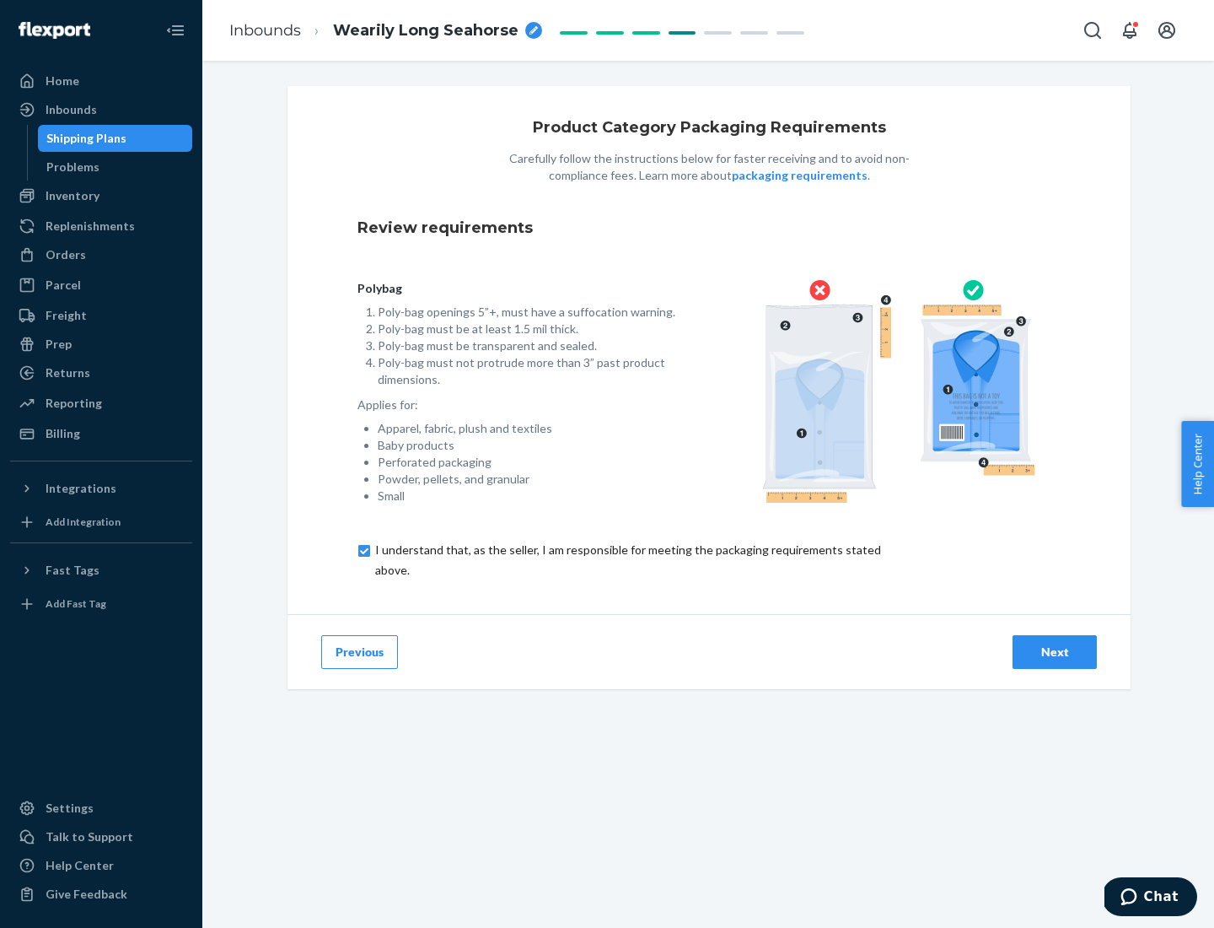
click at [1055, 651] on div "Next" at bounding box center [1055, 651] width 56 height 17
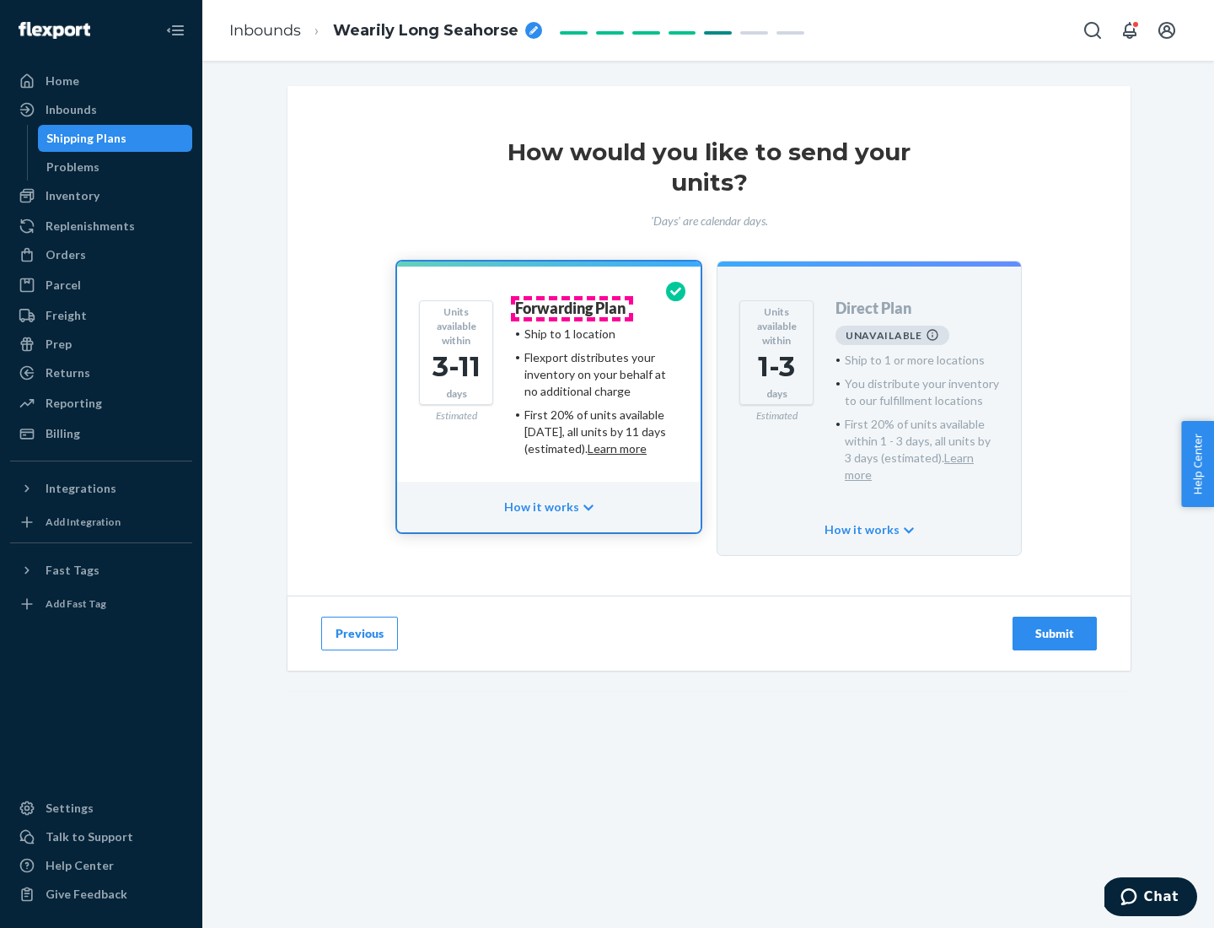
click at [572, 308] on h4 "Forwarding Plan" at bounding box center [570, 308] width 110 height 17
click at [1055, 625] on div "Submit" at bounding box center [1055, 633] width 56 height 17
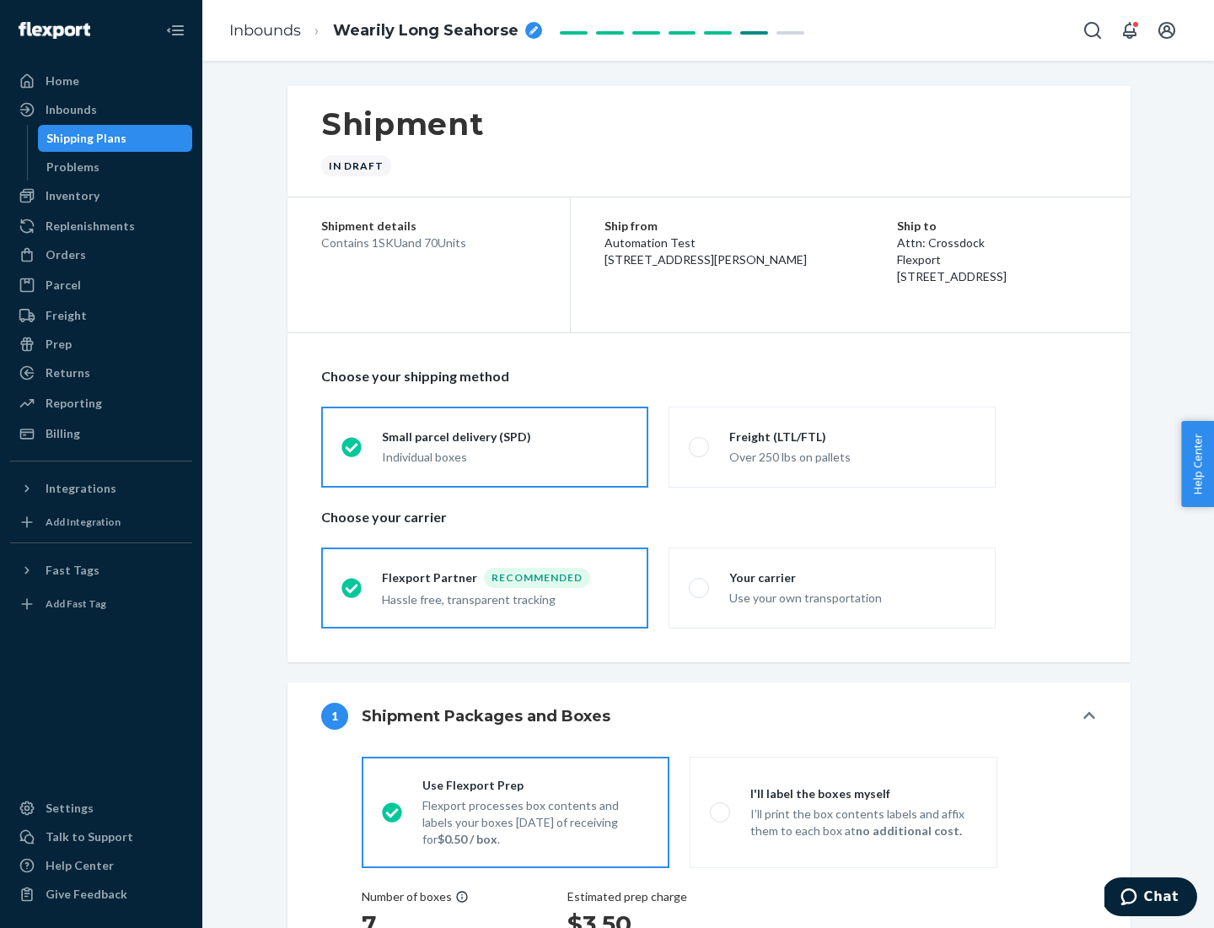
radio input "true"
radio input "false"
radio input "true"
radio input "false"
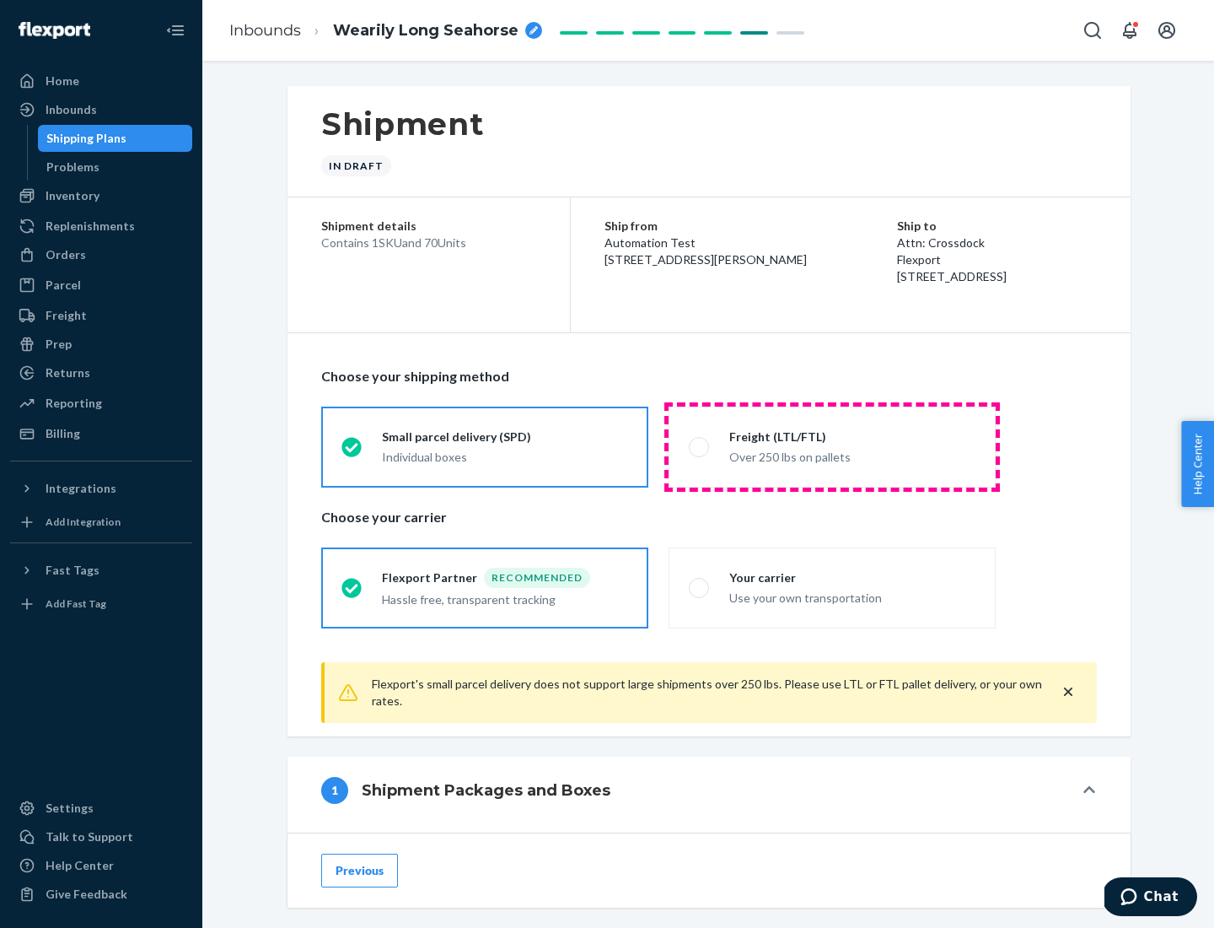
click at [832, 446] on div "Over 250 lbs on pallets" at bounding box center [852, 455] width 246 height 20
click at [700, 446] on input "Freight (LTL/FTL) Over 250 lbs on pallets" at bounding box center [694, 446] width 11 height 11
radio input "true"
radio input "false"
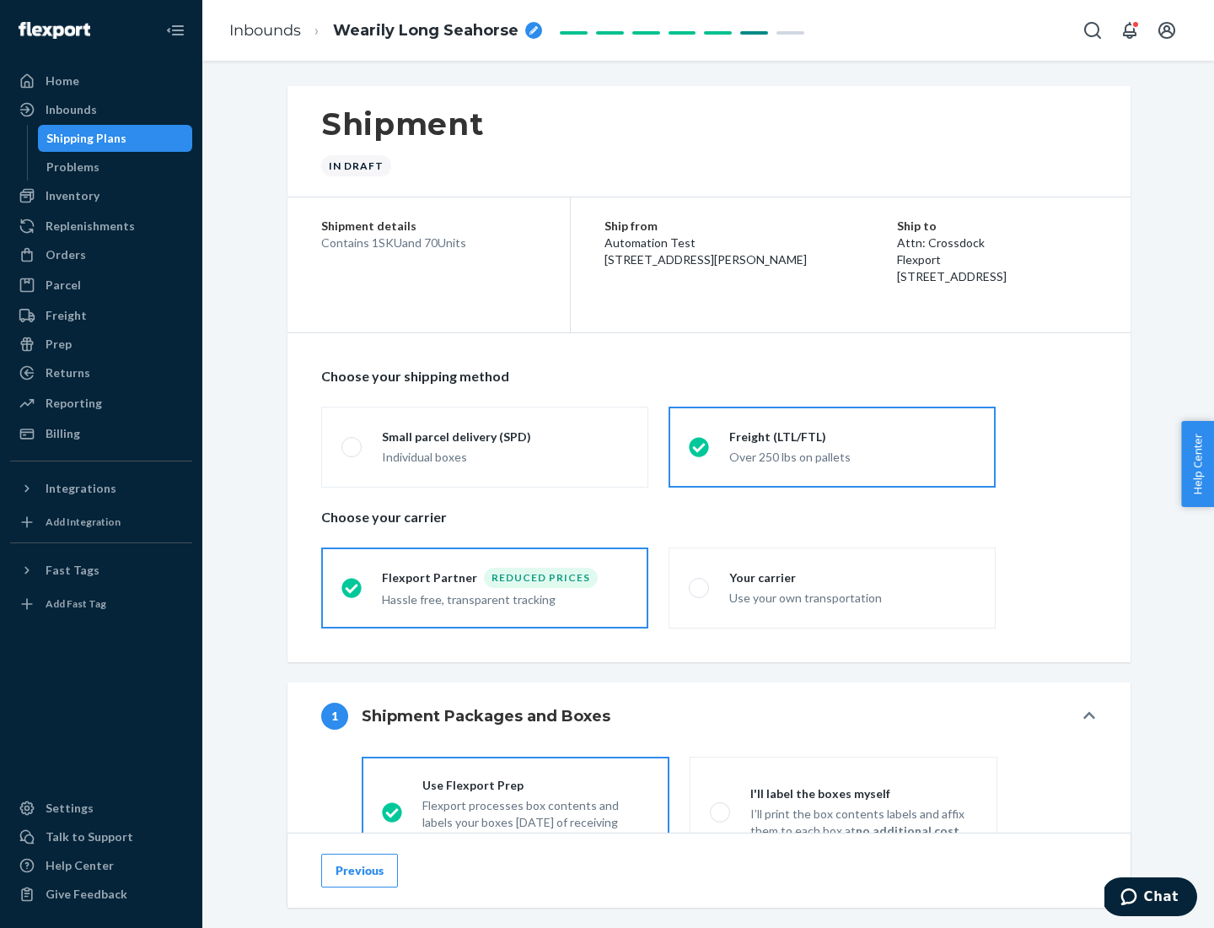
scroll to position [94, 0]
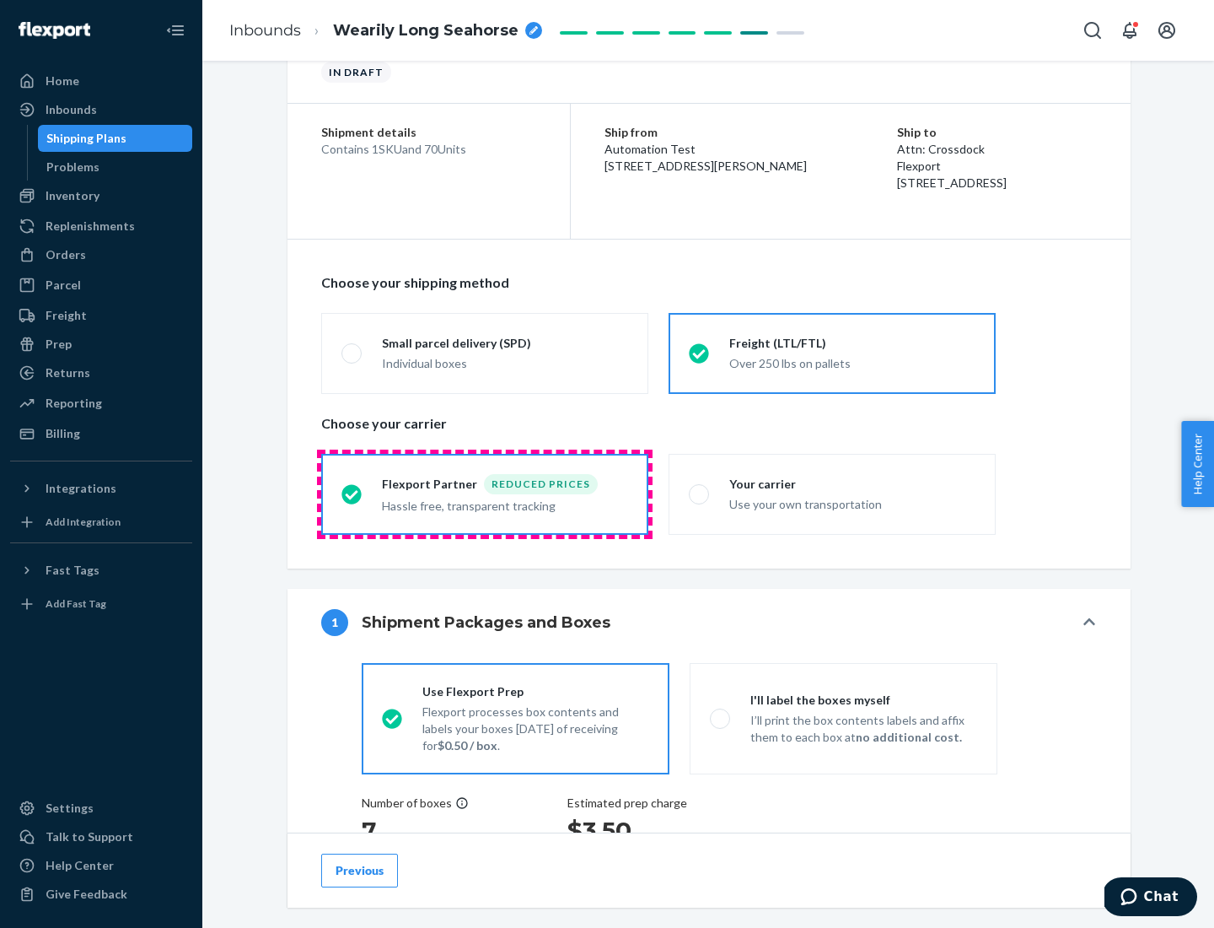
click at [485, 494] on div "Hassle free, transparent tracking" at bounding box center [505, 504] width 246 height 20
click at [353, 493] on input "Flexport Partner Reduced prices Hassle free, transparent tracking" at bounding box center [347, 493] width 11 height 11
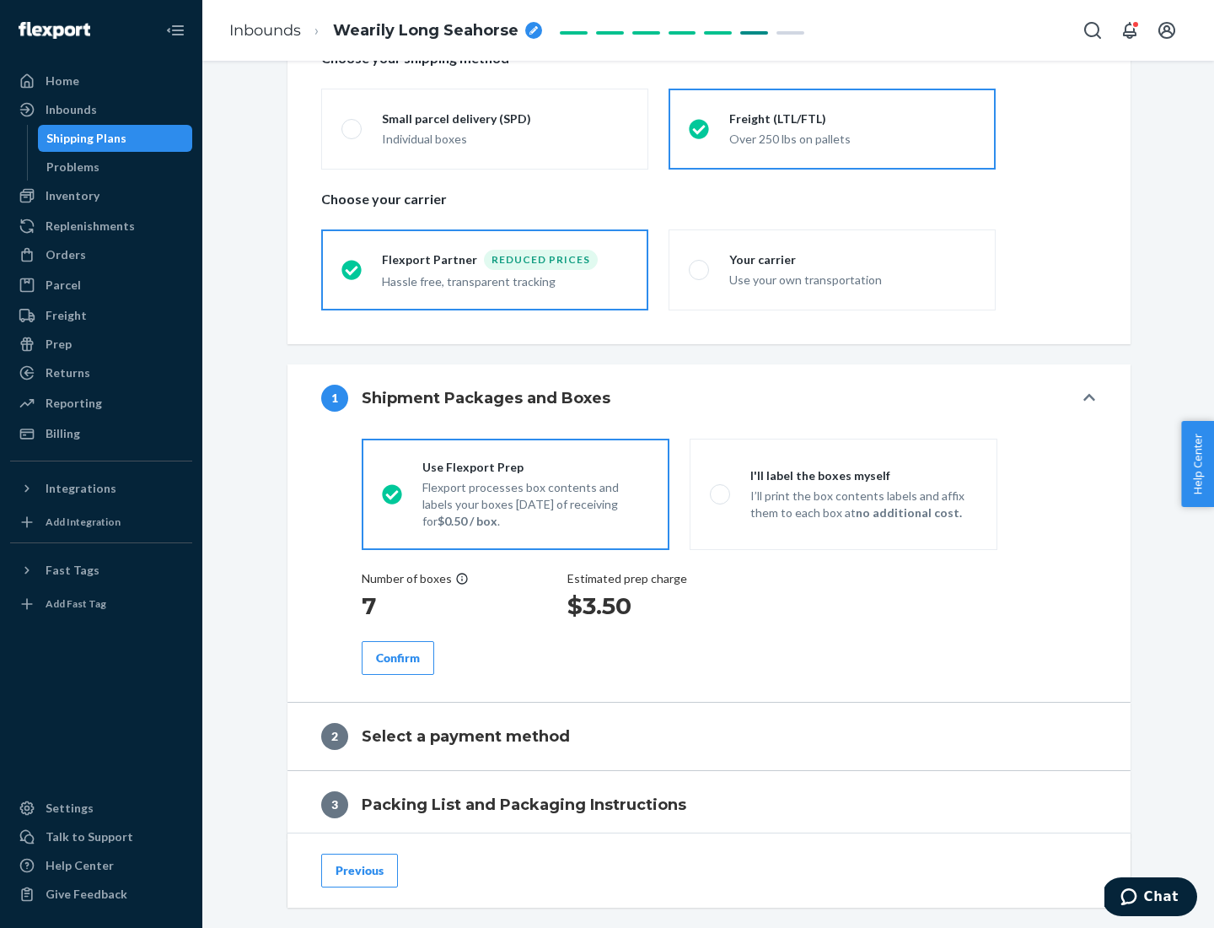
click at [843, 493] on p "I’ll print the box contents labels and affix them to each box at no additional …" at bounding box center [864, 504] width 227 height 34
click at [721, 493] on input "I'll label the boxes myself I’ll print the box contents labels and affix them t…" at bounding box center [715, 493] width 11 height 11
radio input "true"
radio input "false"
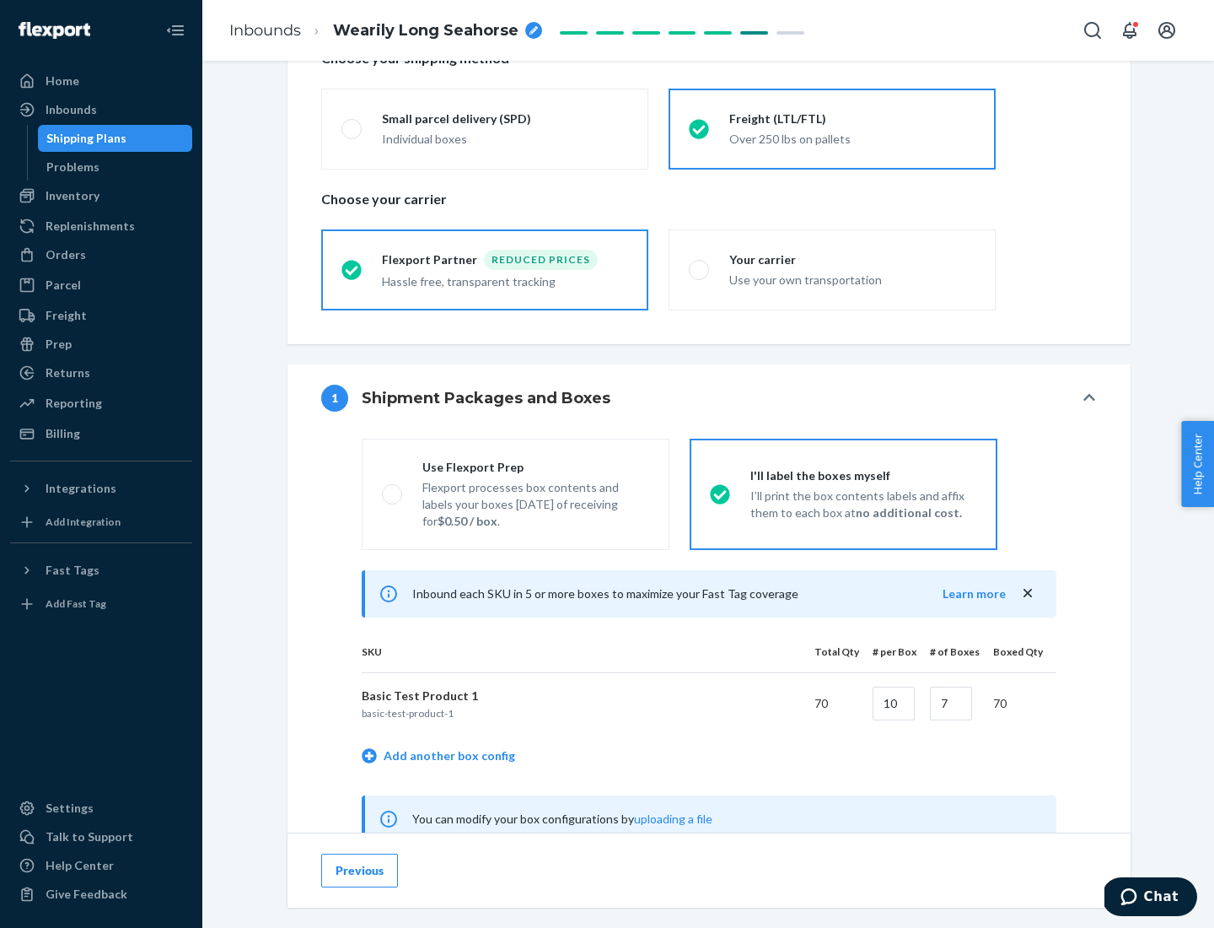
scroll to position [527, 0]
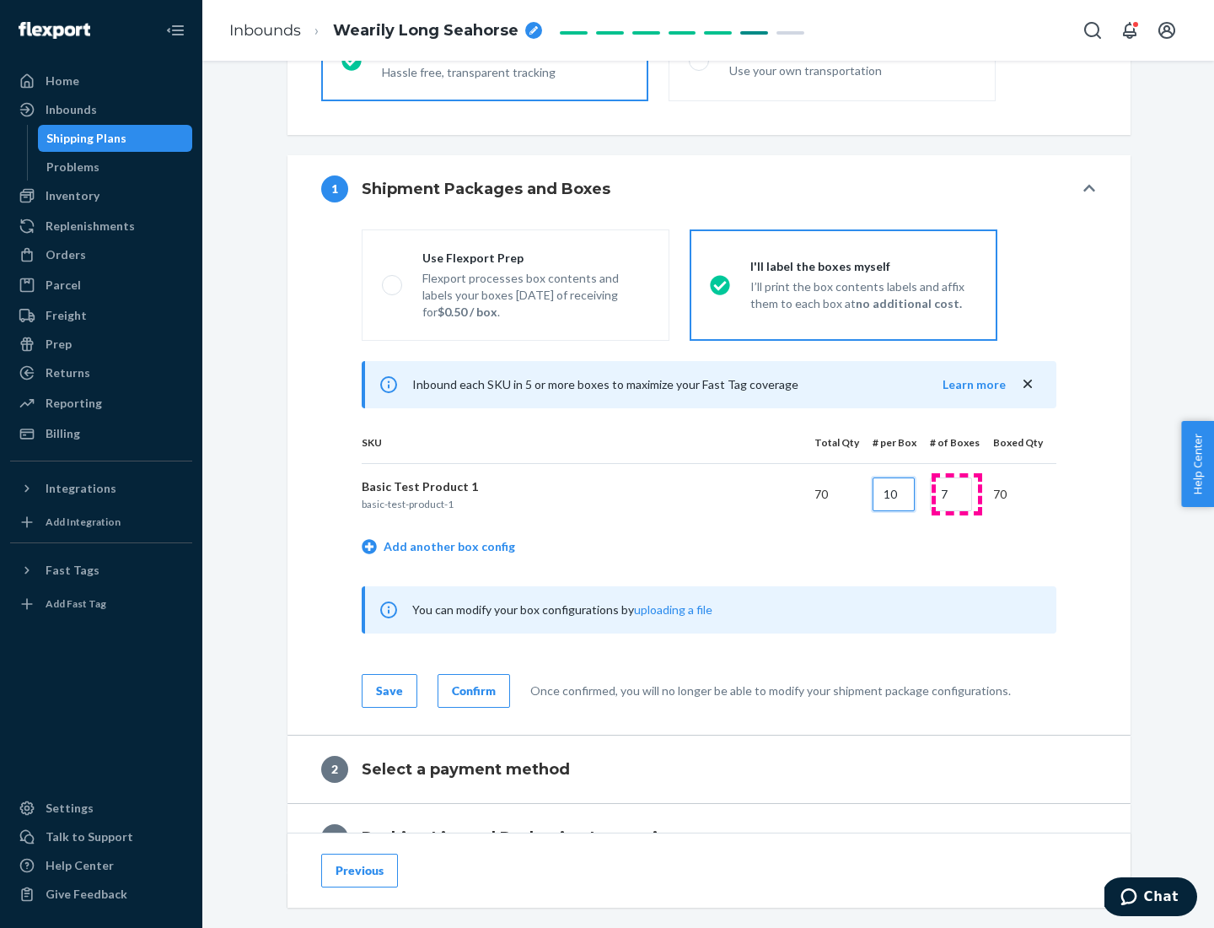
type input "10"
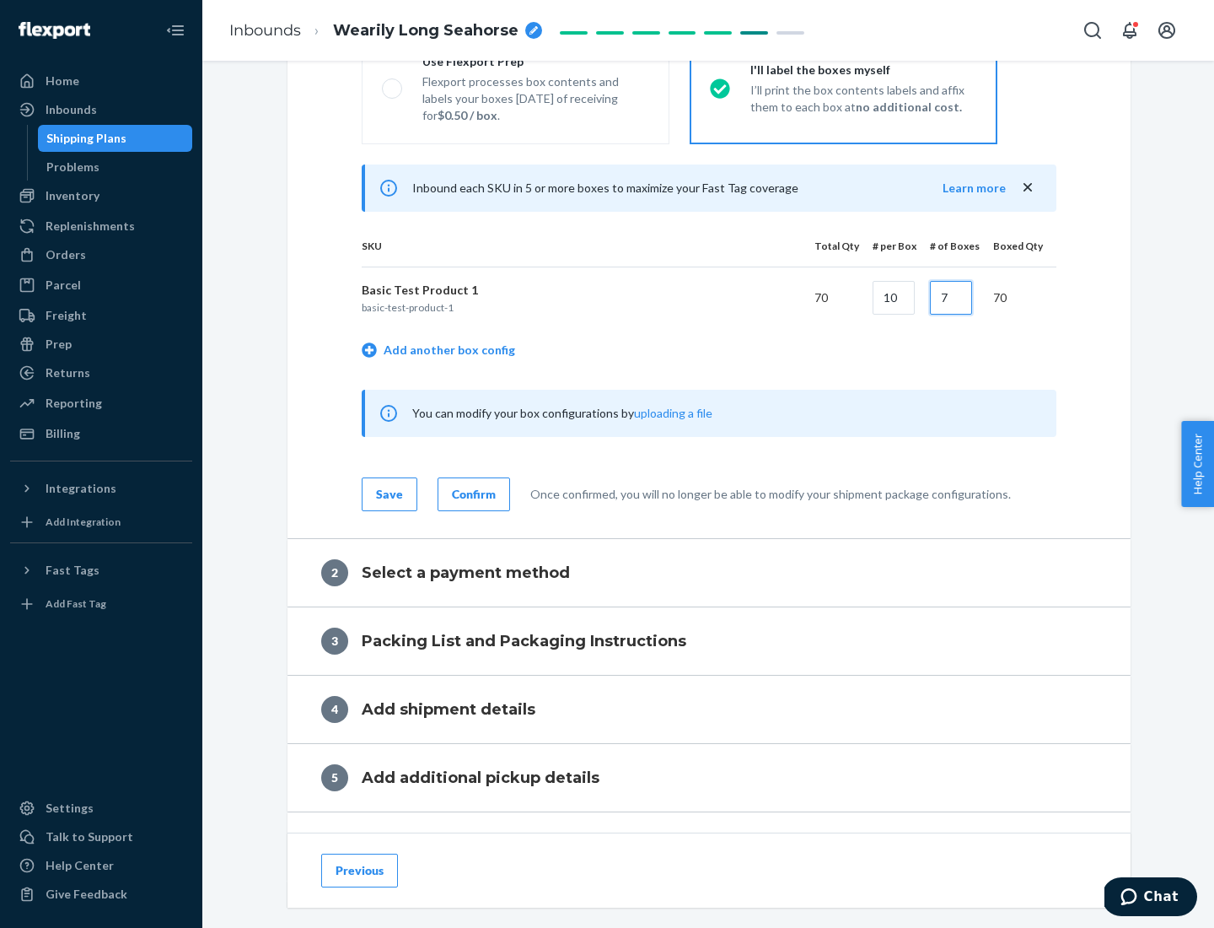
type input "7"
click at [471, 493] on div "Confirm" at bounding box center [474, 494] width 44 height 17
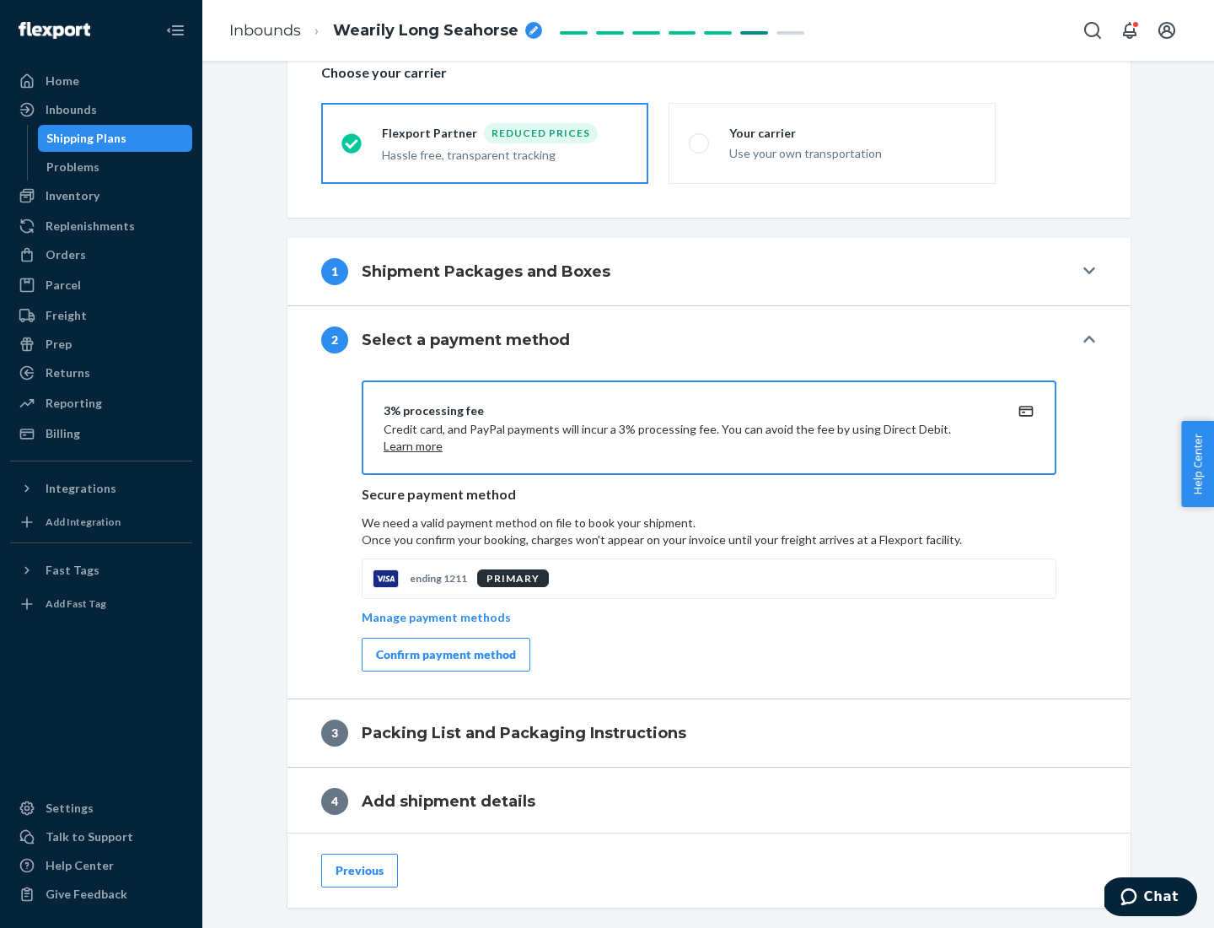
scroll to position [605, 0]
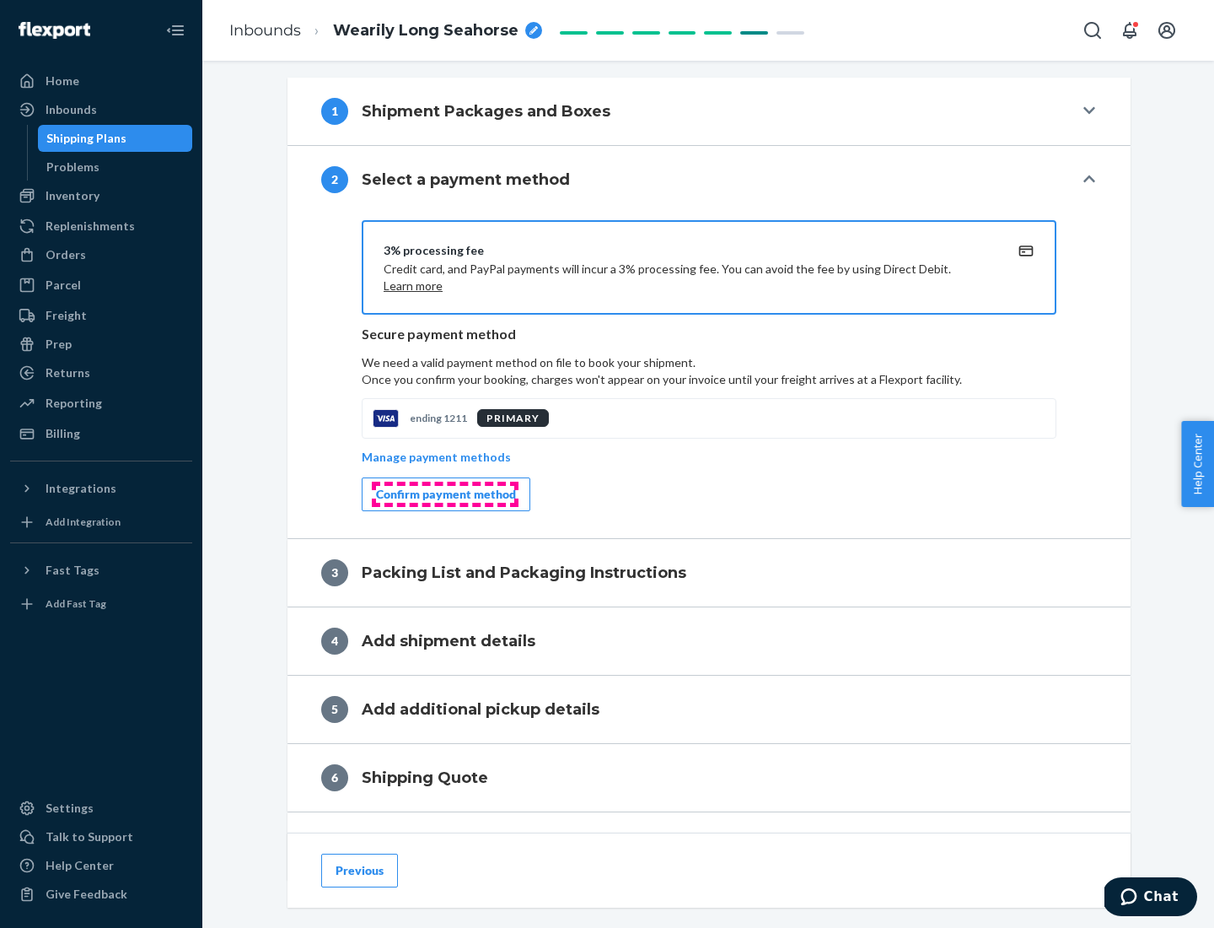
click at [444, 494] on div "Confirm payment method" at bounding box center [446, 494] width 140 height 17
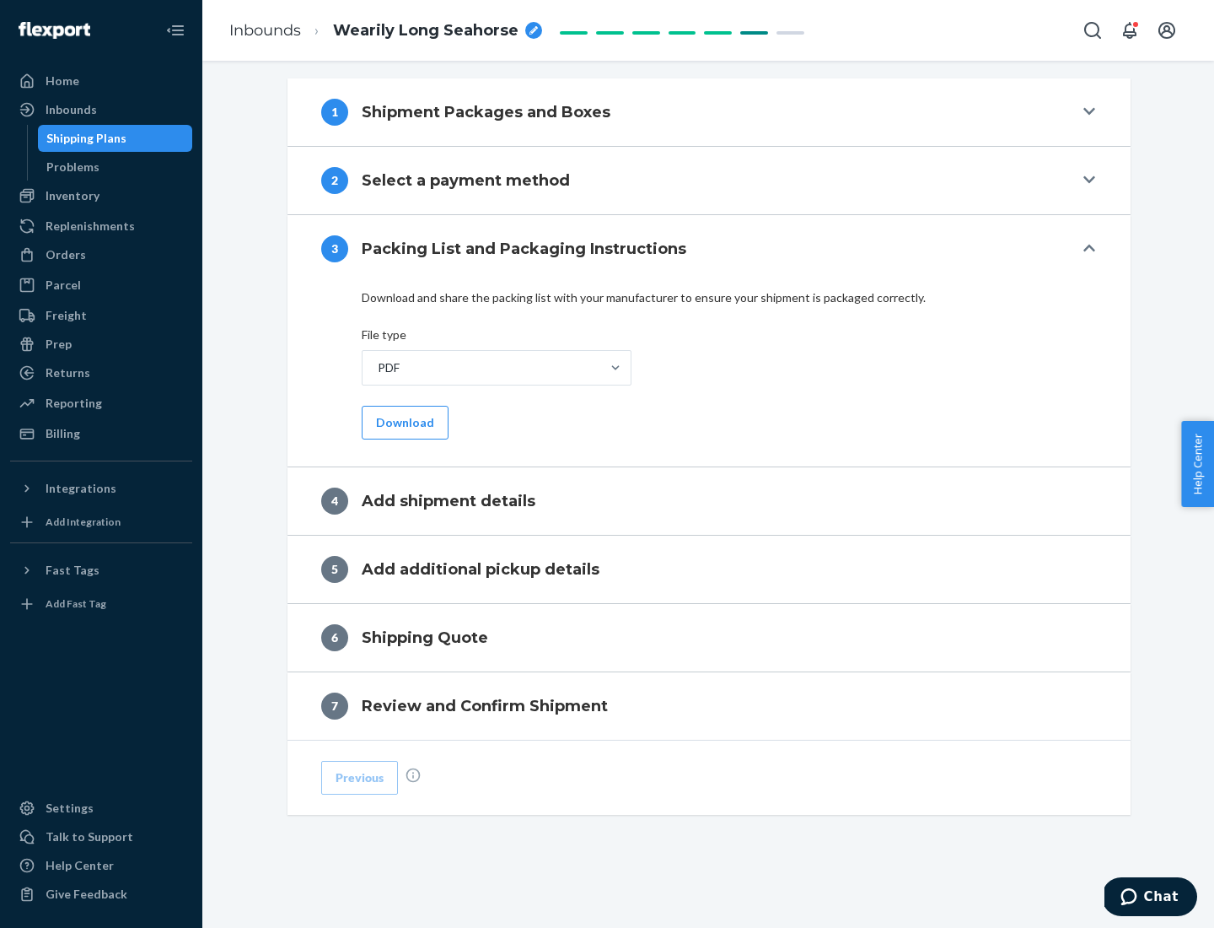
scroll to position [532, 0]
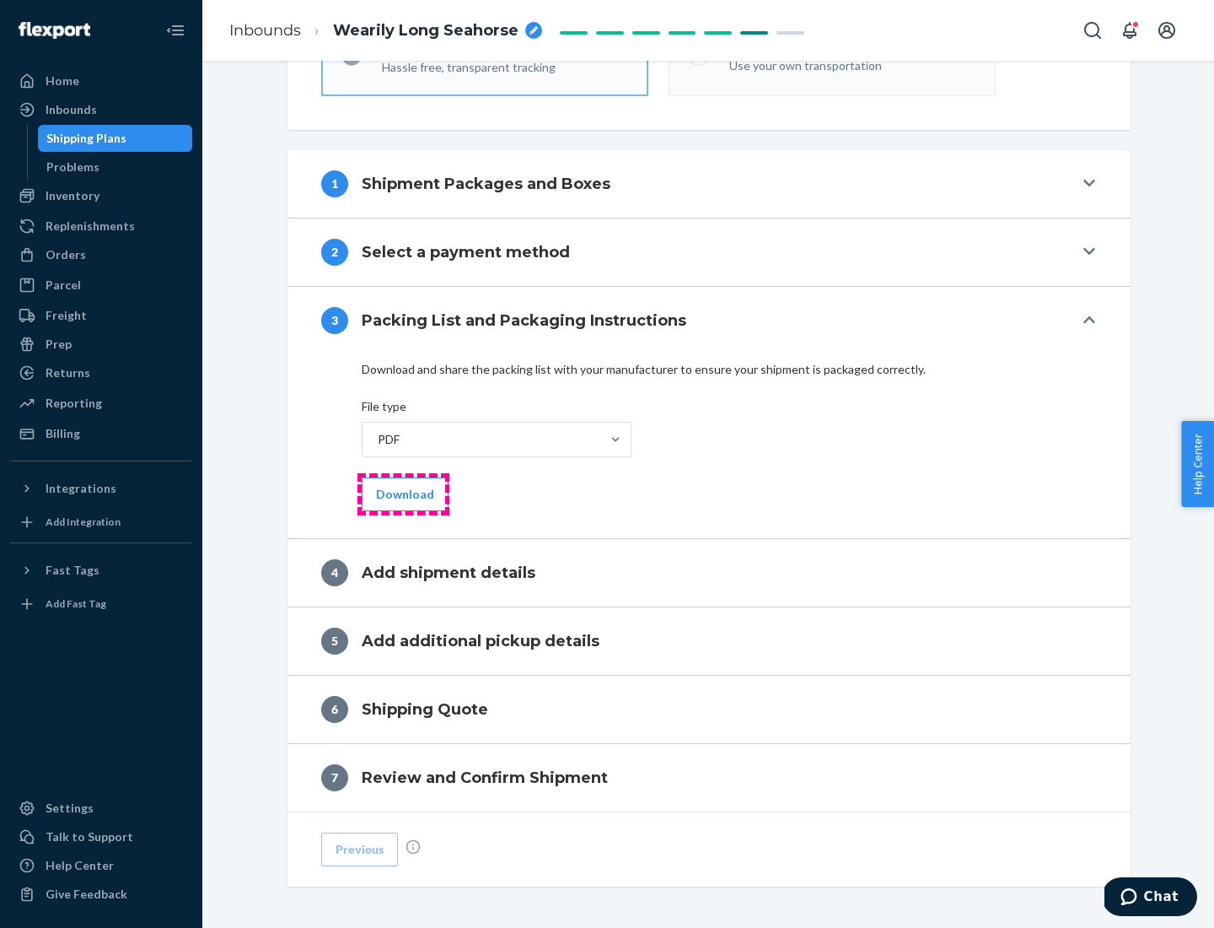
click at [403, 493] on button "Download" at bounding box center [405, 494] width 87 height 34
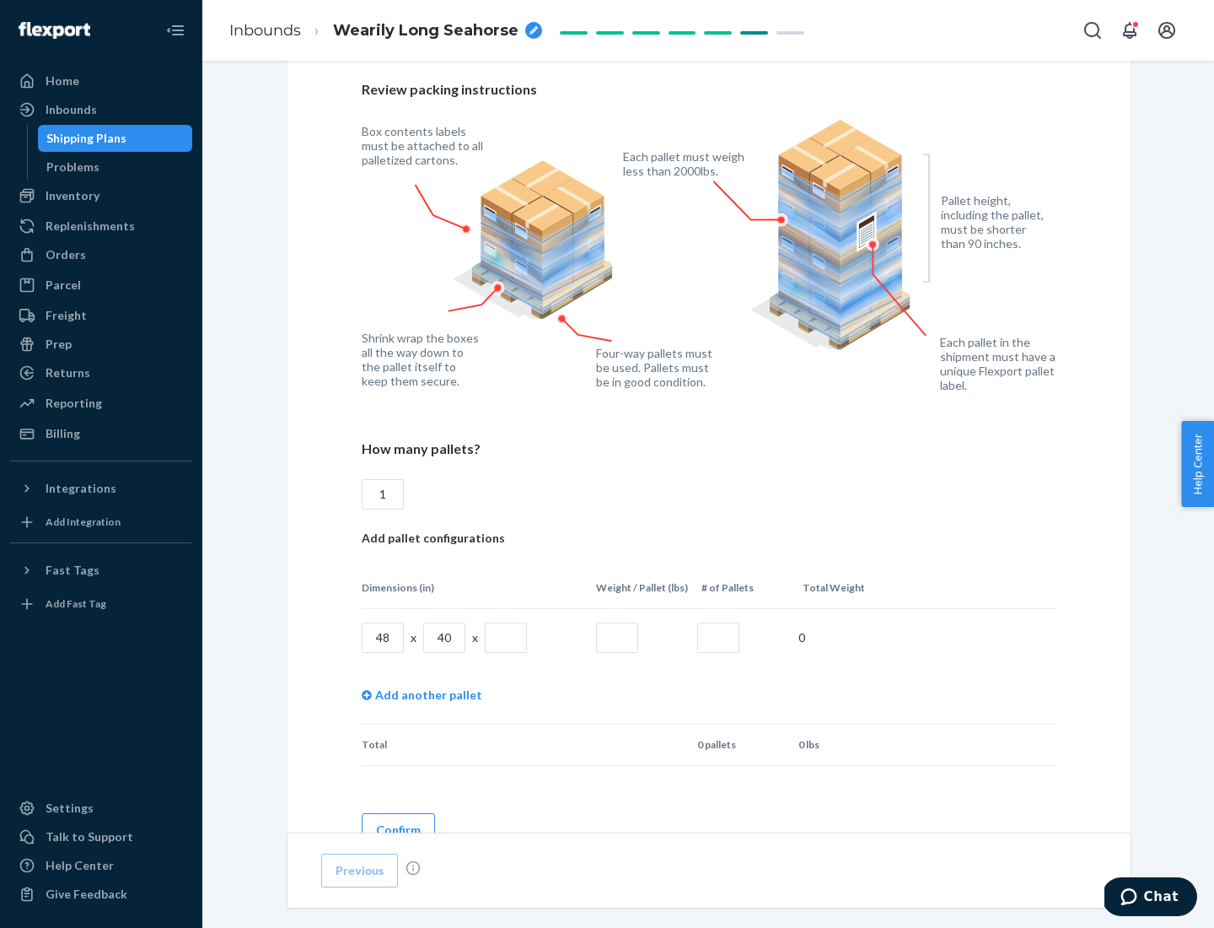
scroll to position [1157, 0]
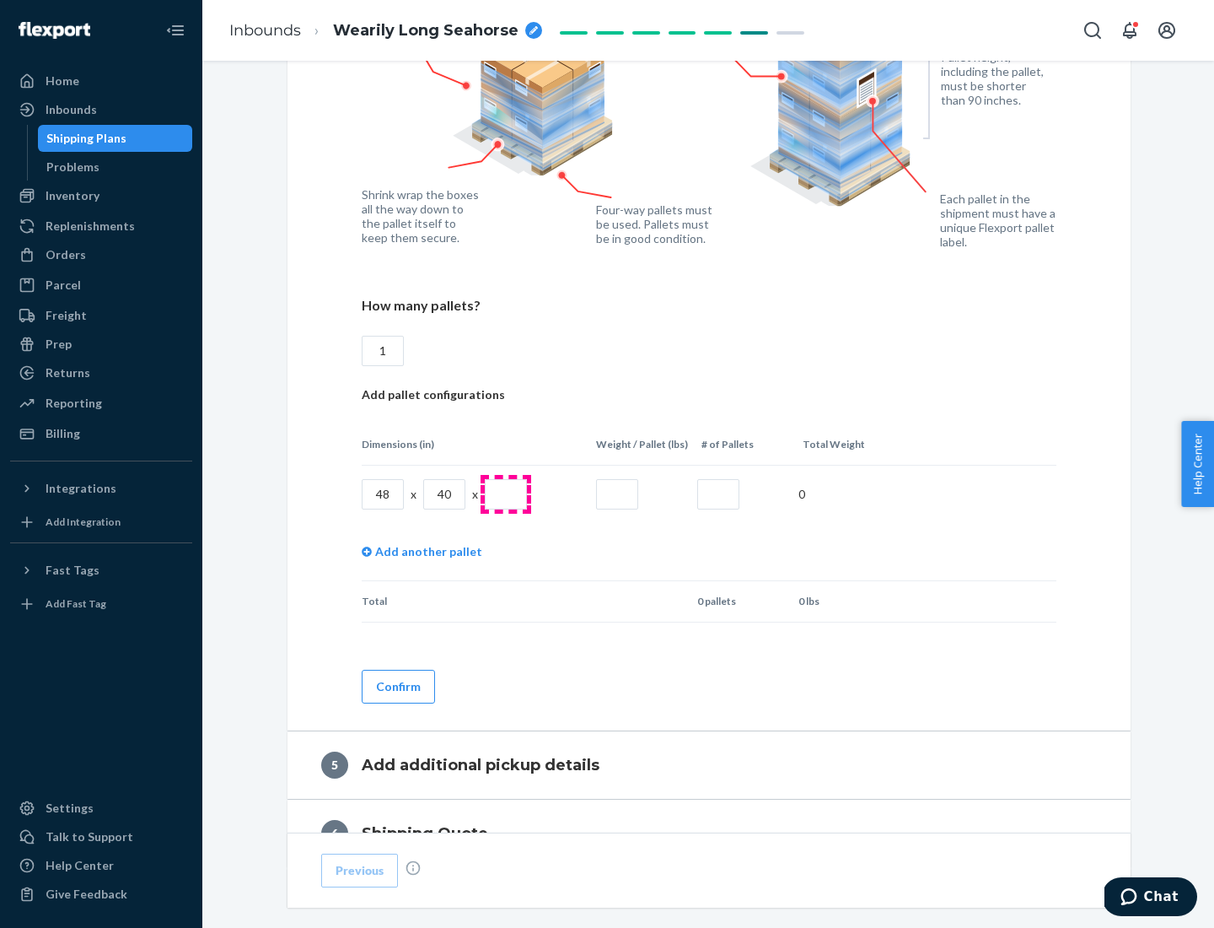
type input "1"
type input "40"
type input "200"
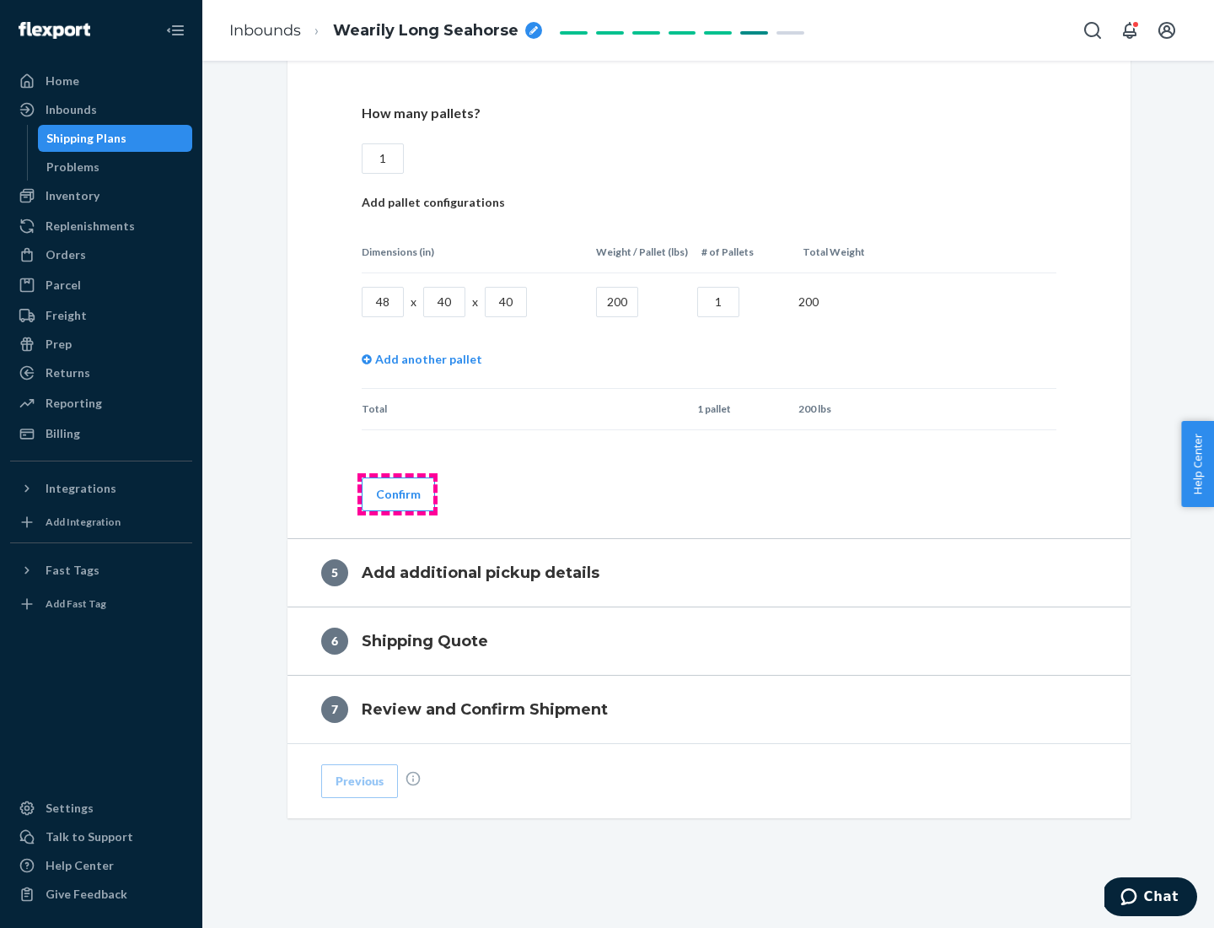
type input "1"
click at [397, 493] on button "Confirm" at bounding box center [398, 494] width 73 height 34
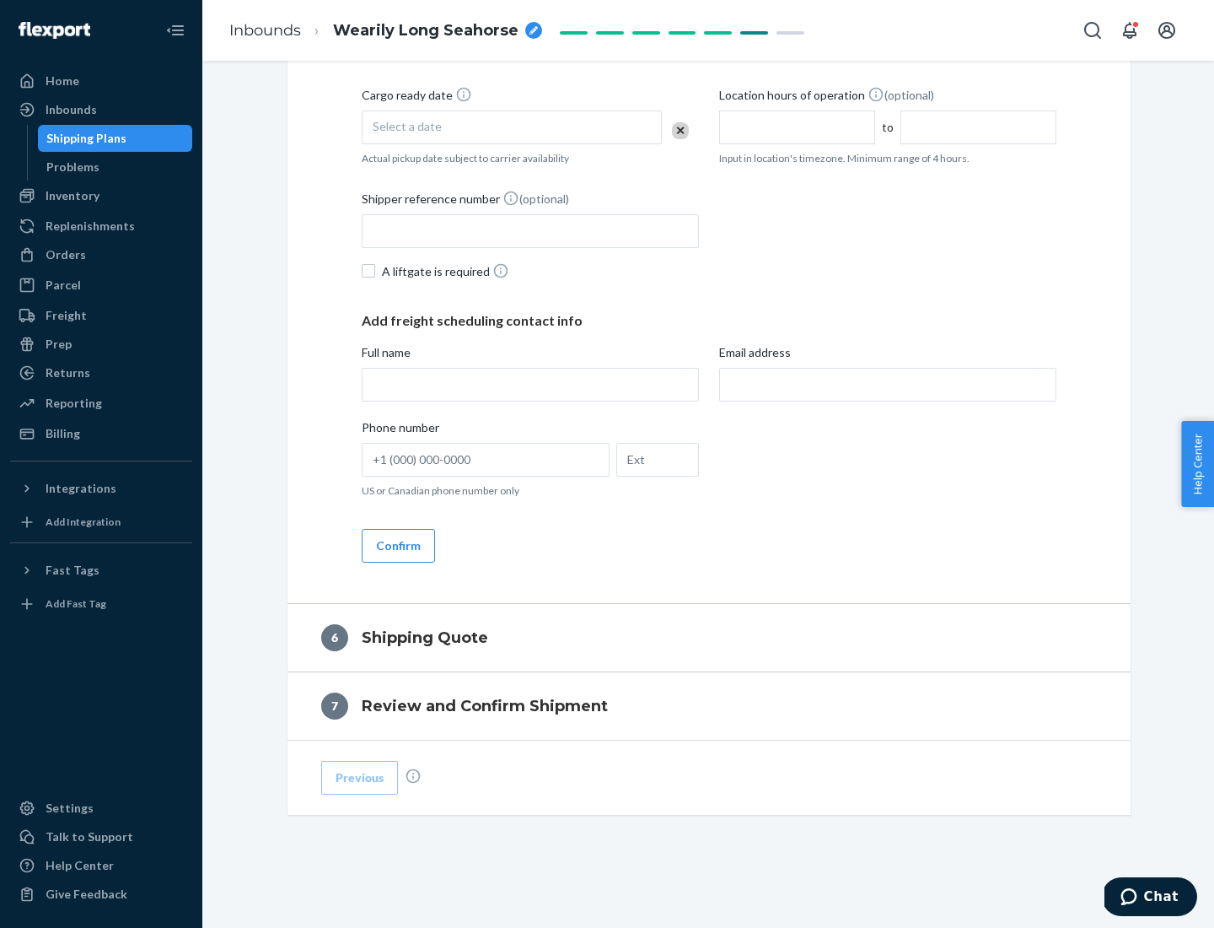
scroll to position [577, 0]
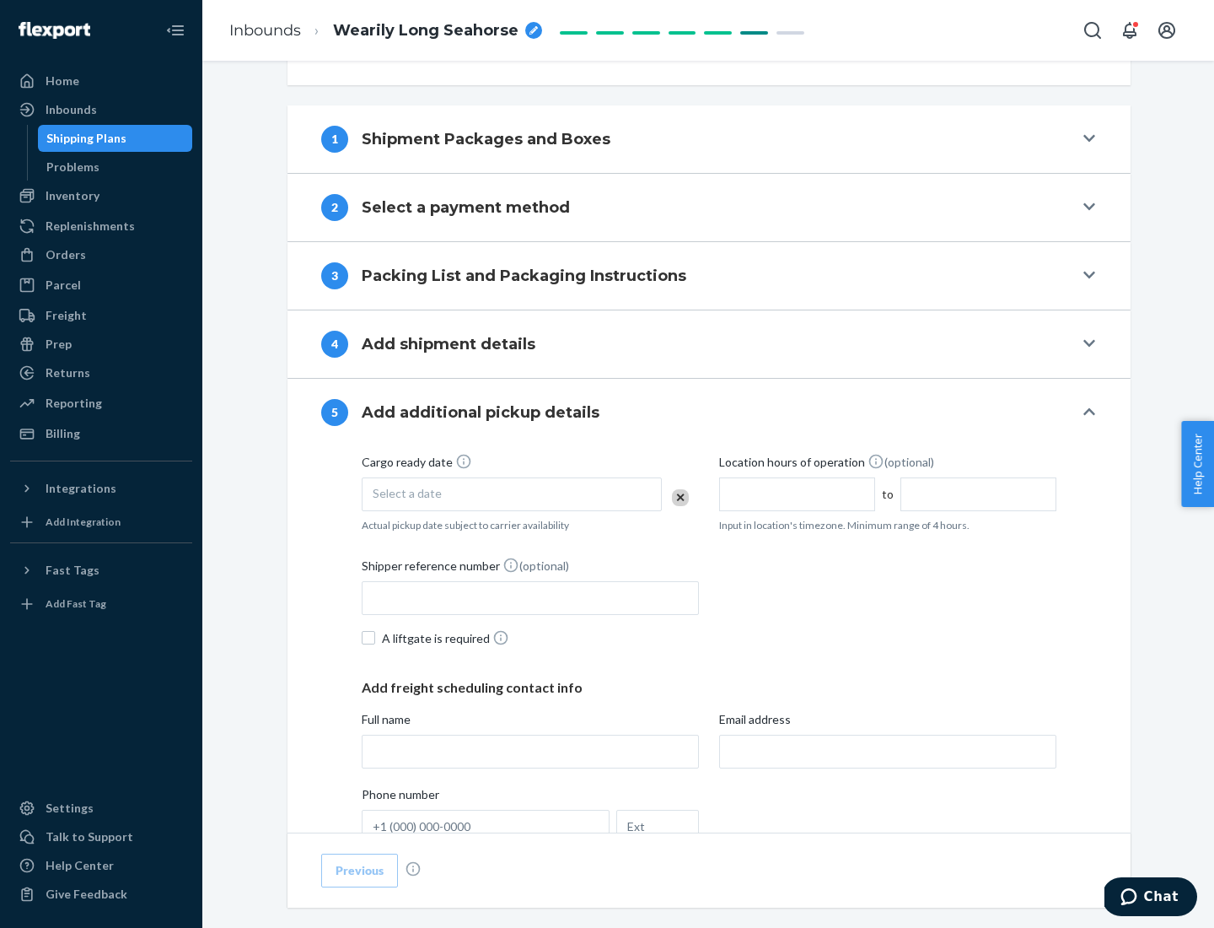
click at [512, 493] on div "Select a date" at bounding box center [512, 494] width 300 height 34
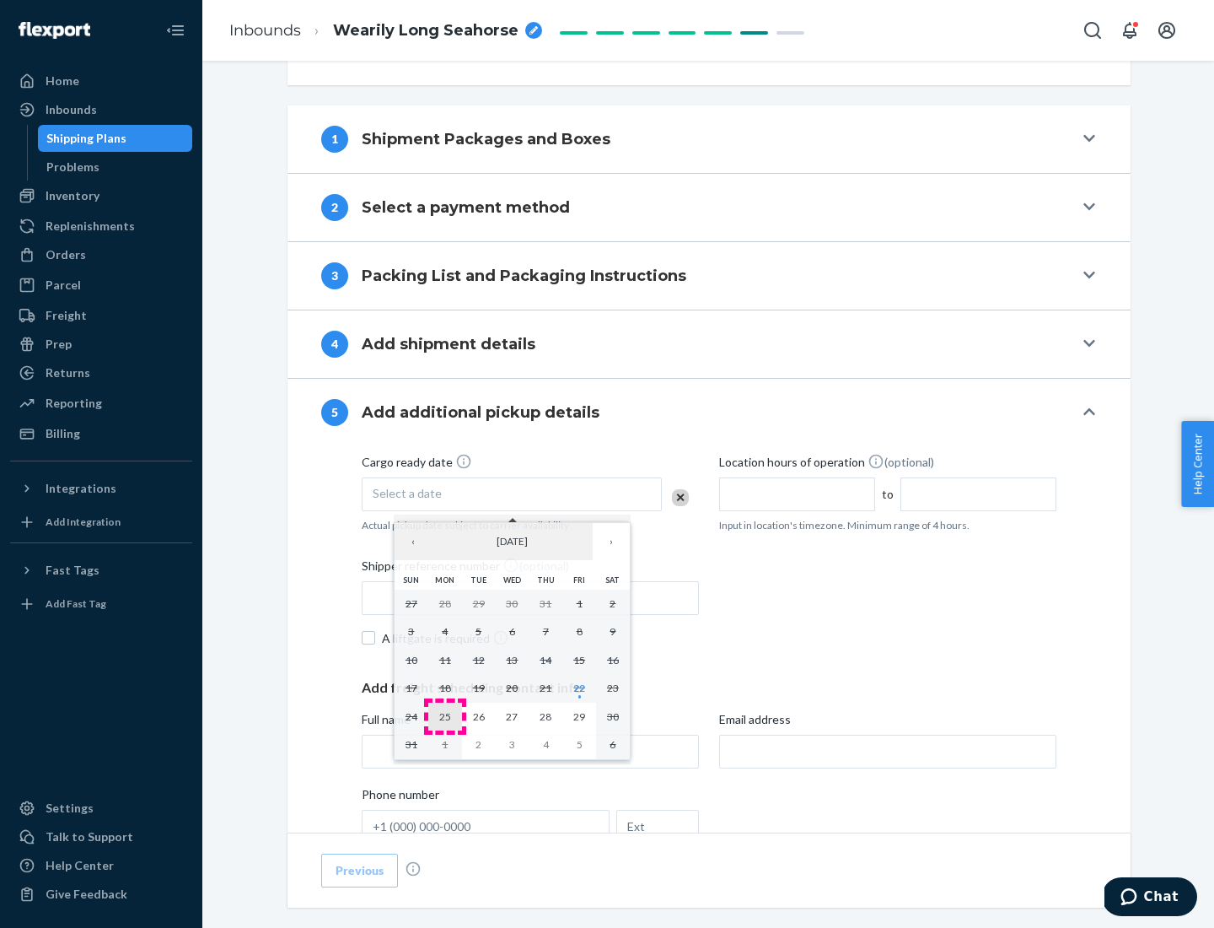
click at [444, 716] on abbr "25" at bounding box center [445, 716] width 12 height 13
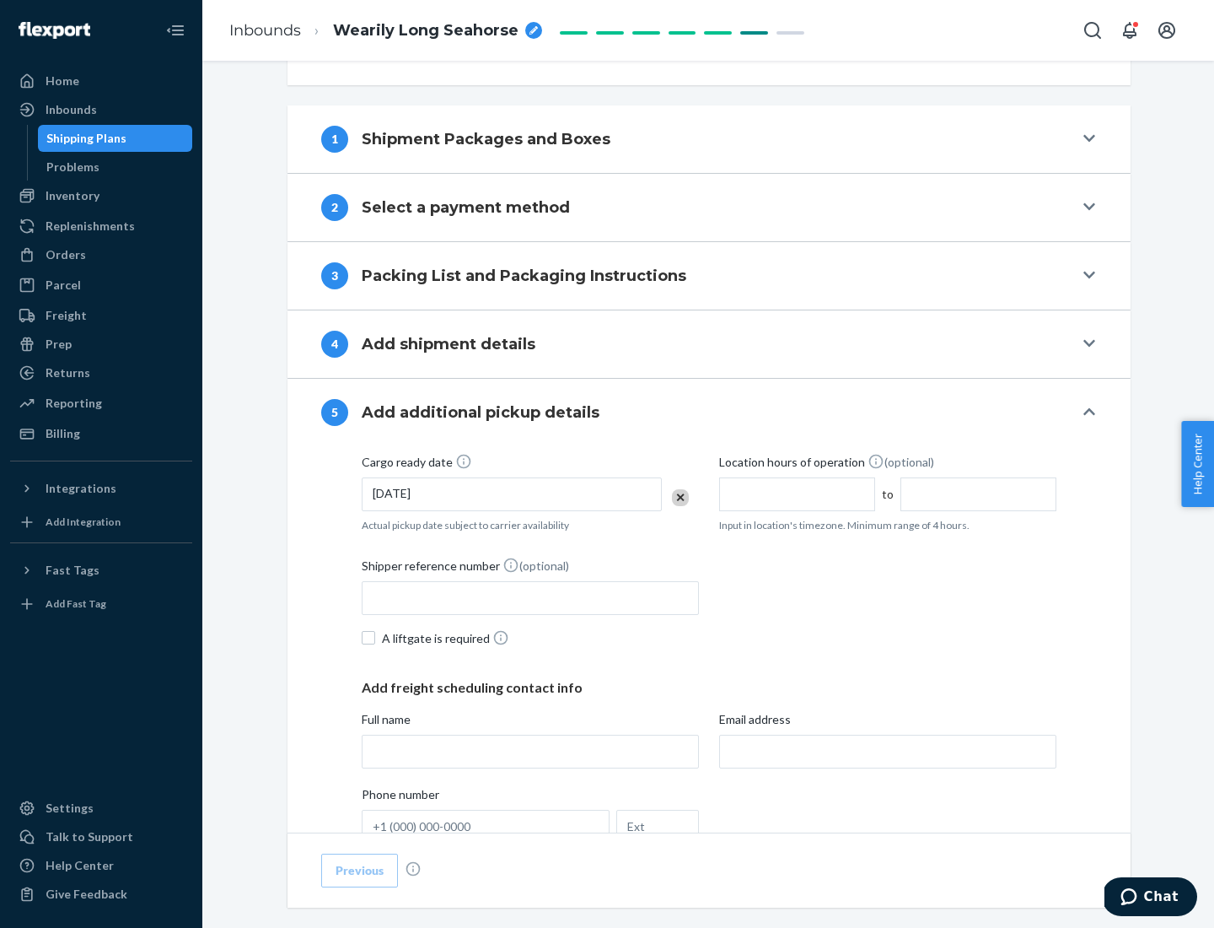
scroll to position [834, 0]
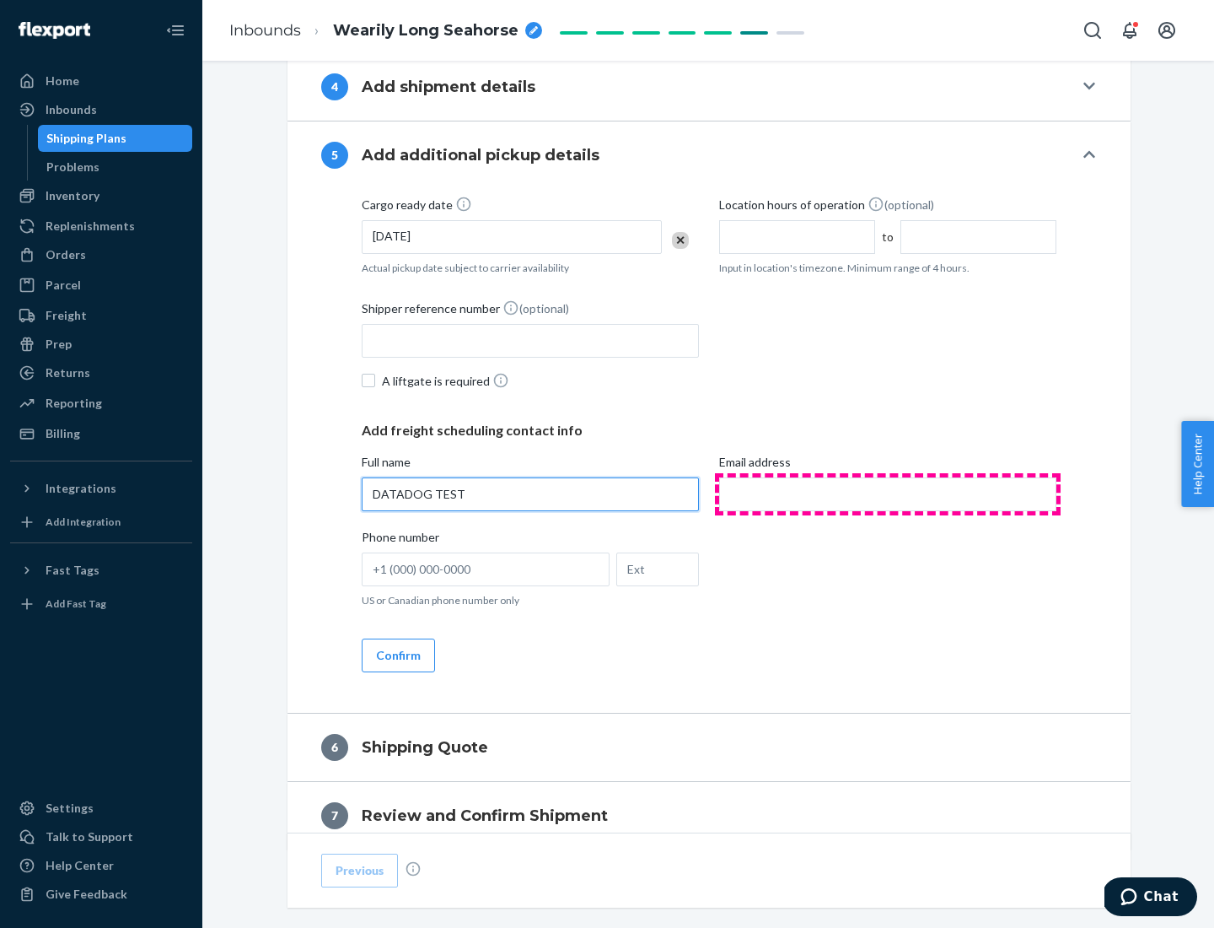
type input "DATADOG TEST"
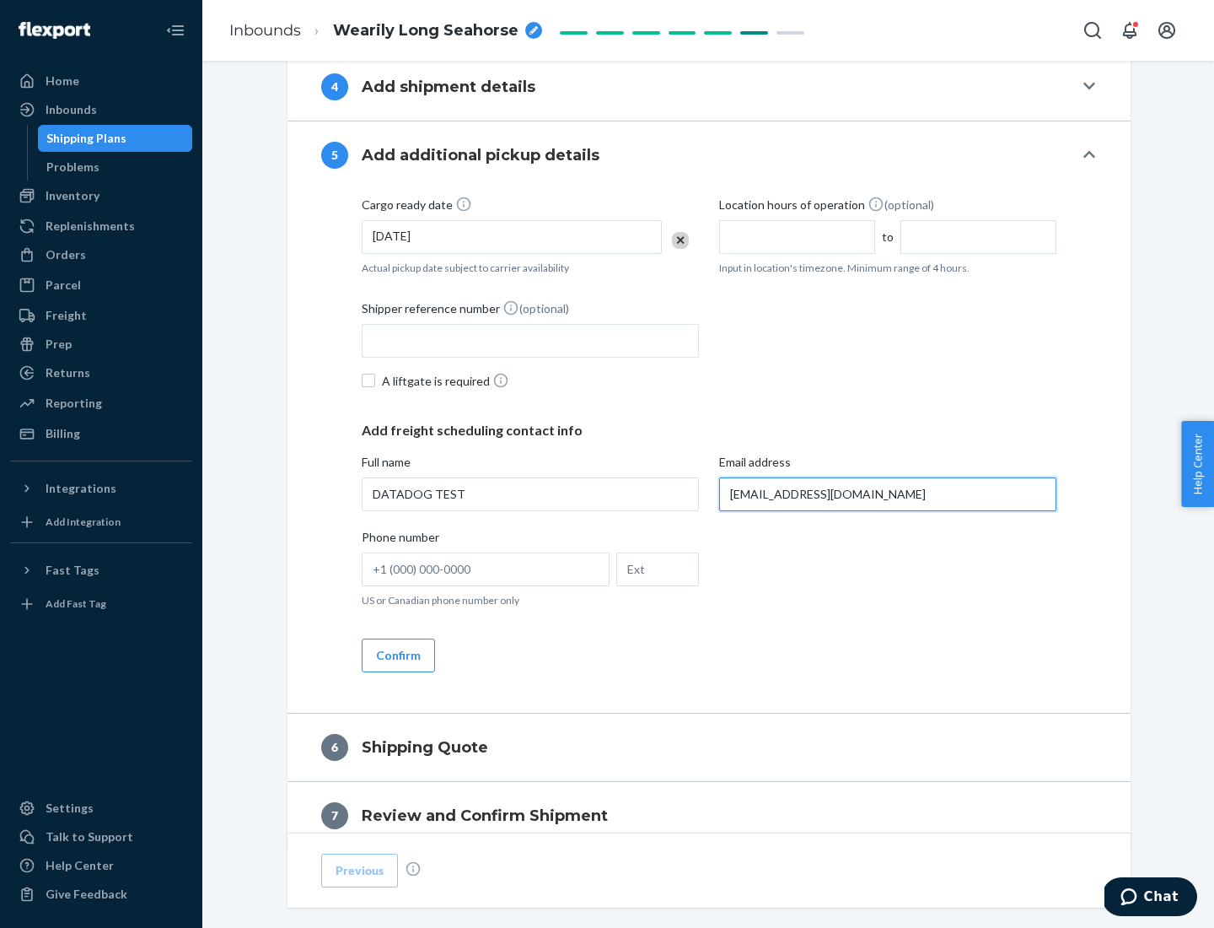
scroll to position [909, 0]
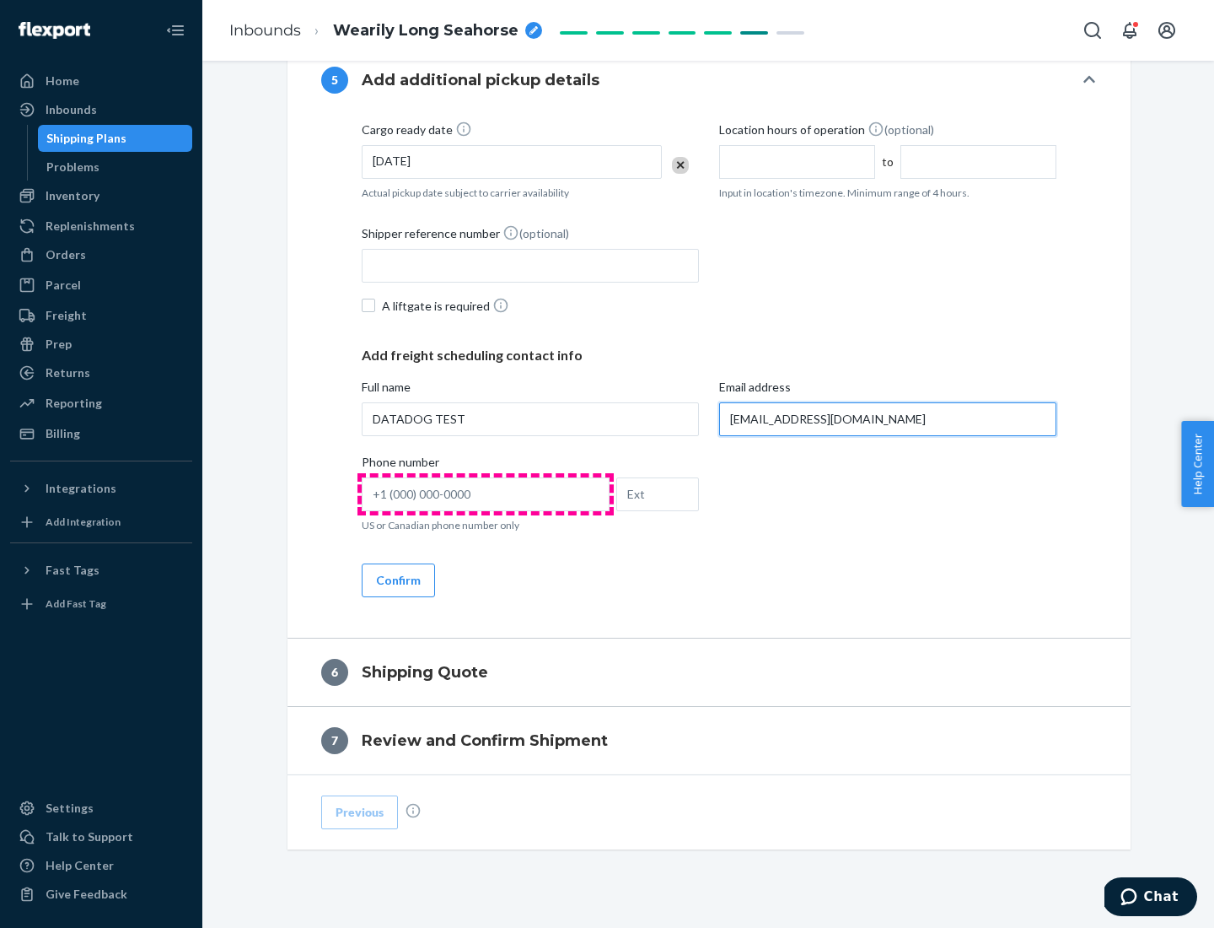
type input "[EMAIL_ADDRESS][DOMAIN_NAME]"
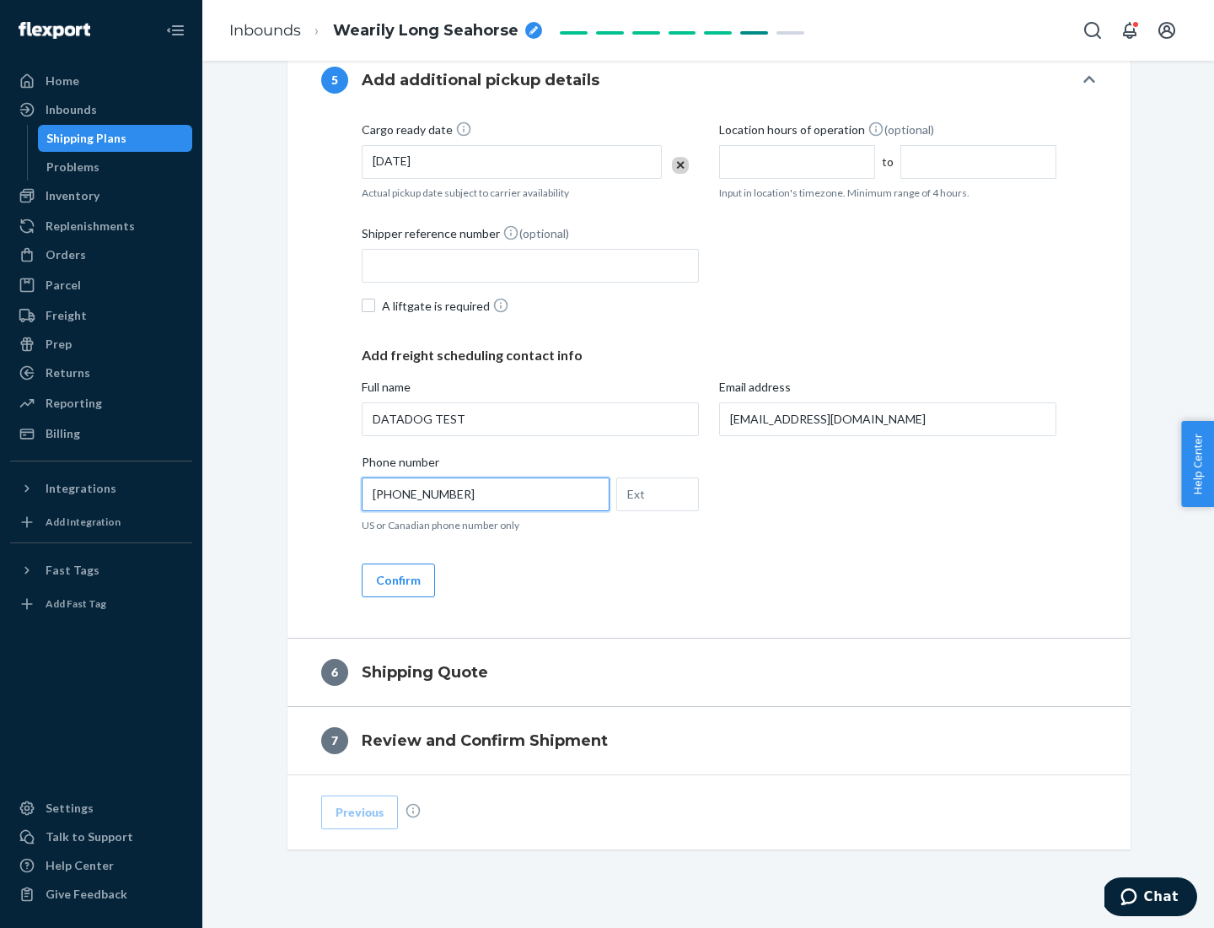
scroll to position [944, 0]
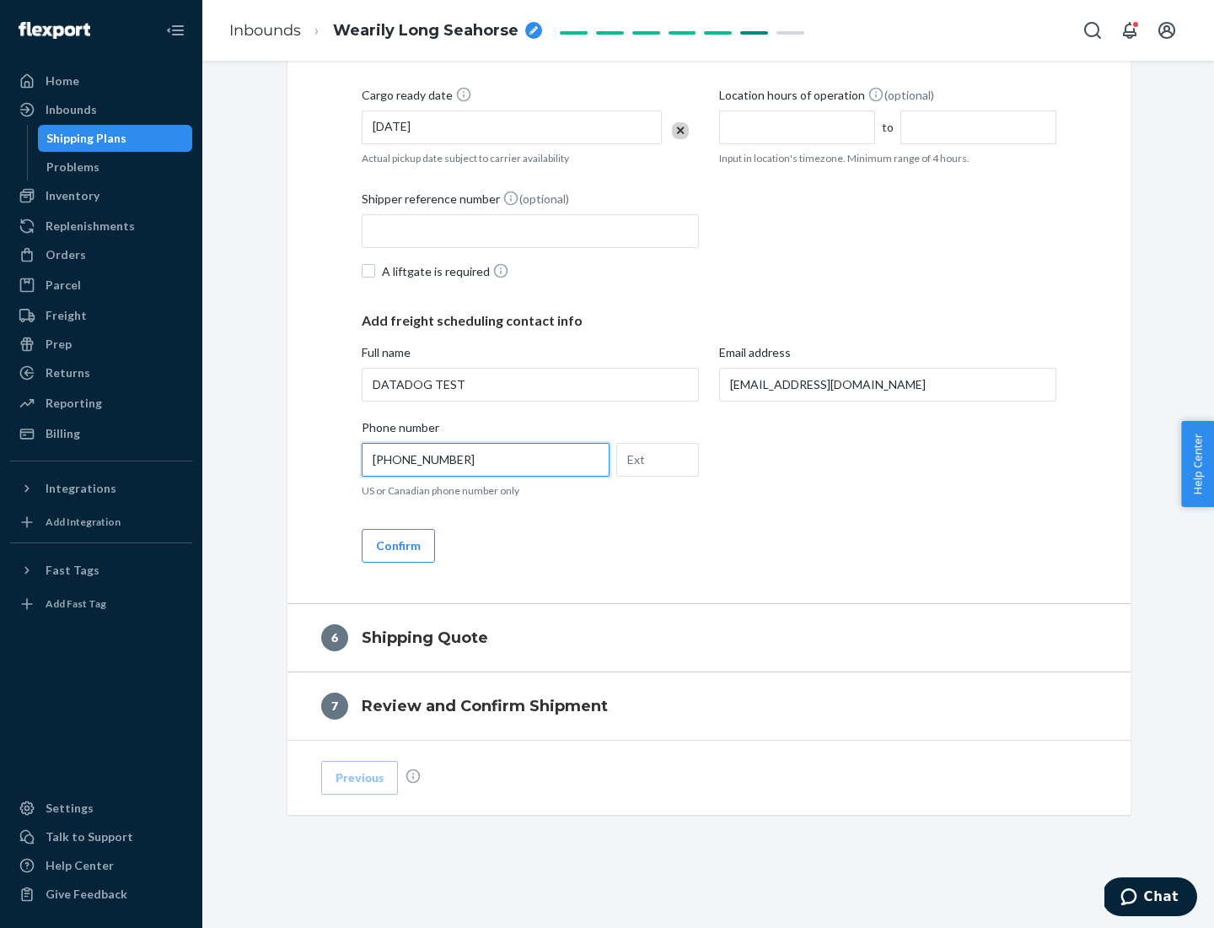
type input "[PHONE_NUMBER]"
click at [397, 545] on button "Confirm" at bounding box center [398, 546] width 73 height 34
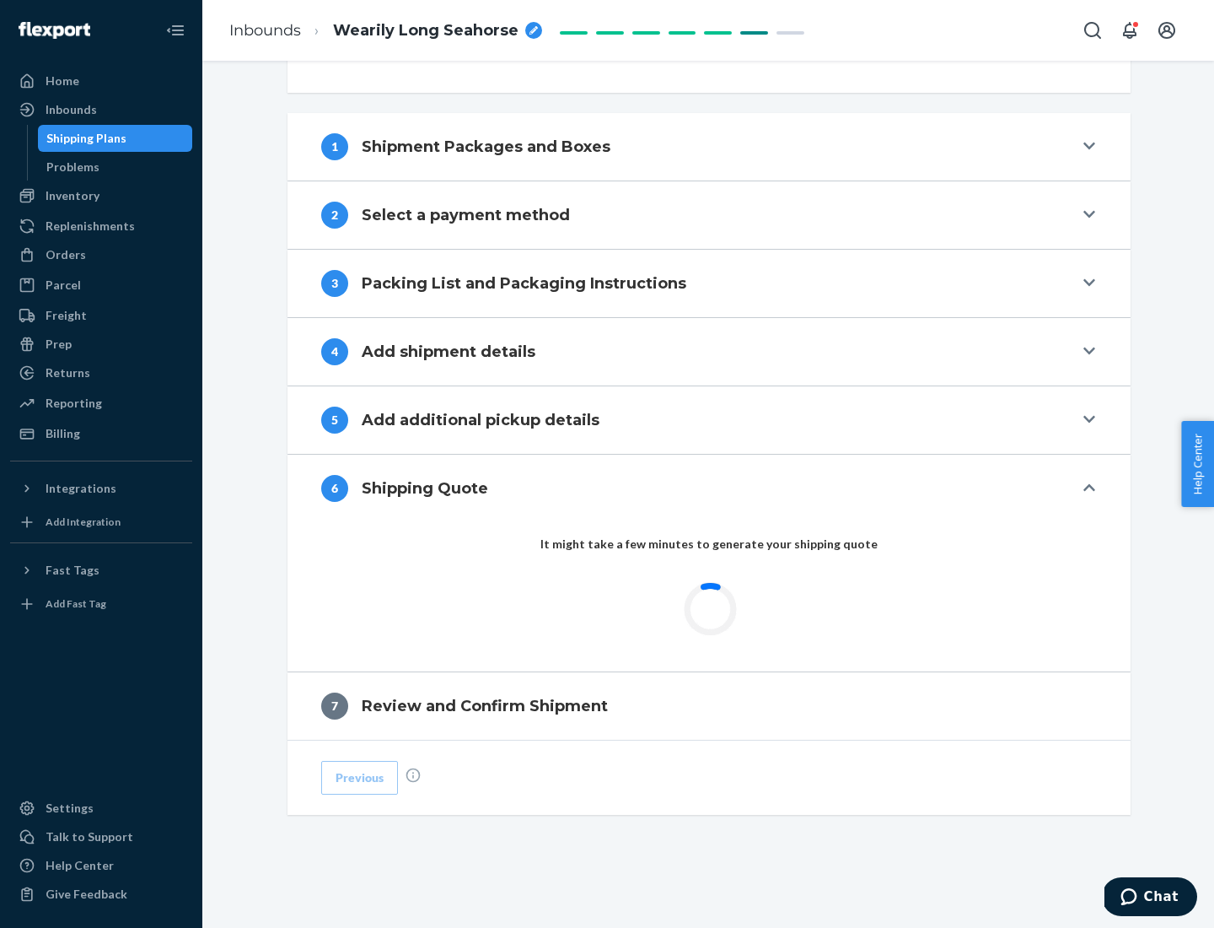
scroll to position [630, 0]
